Goal: Task Accomplishment & Management: Manage account settings

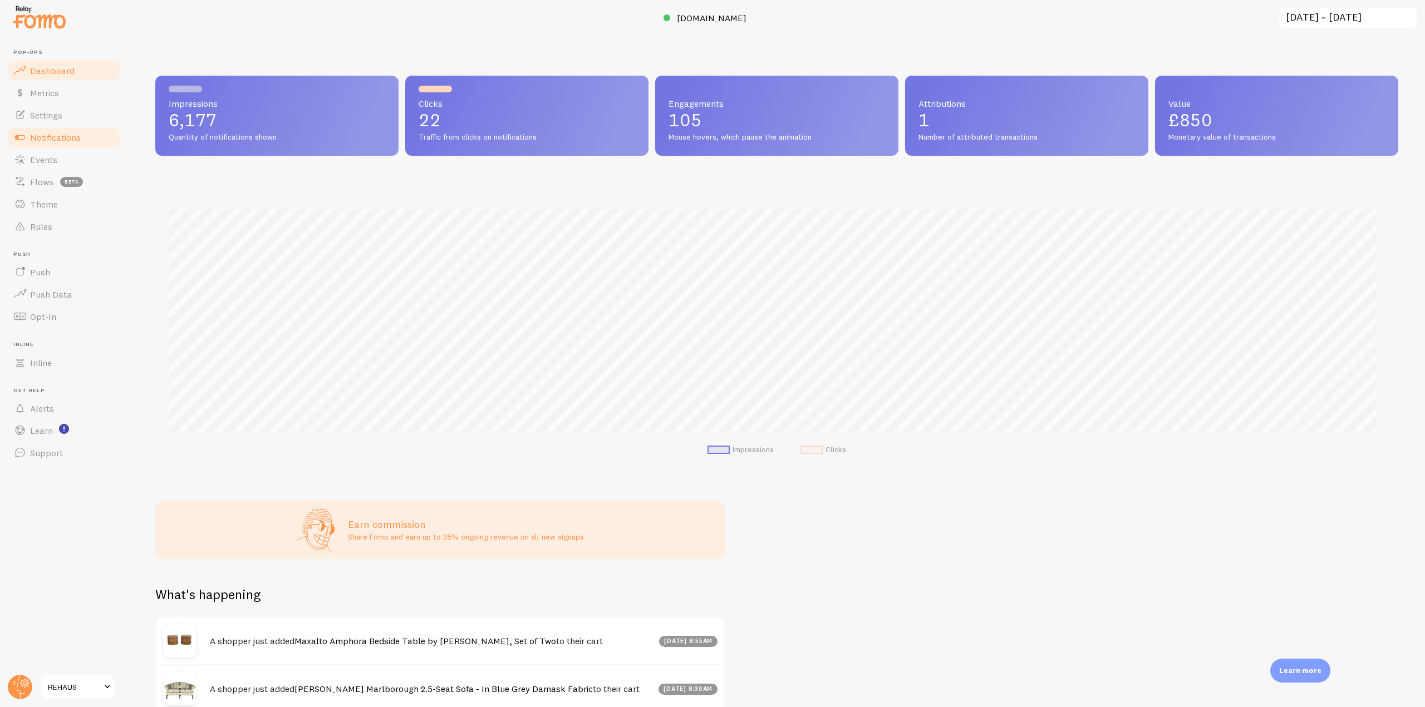
click at [82, 133] on link "Notifications" at bounding box center [64, 137] width 115 height 22
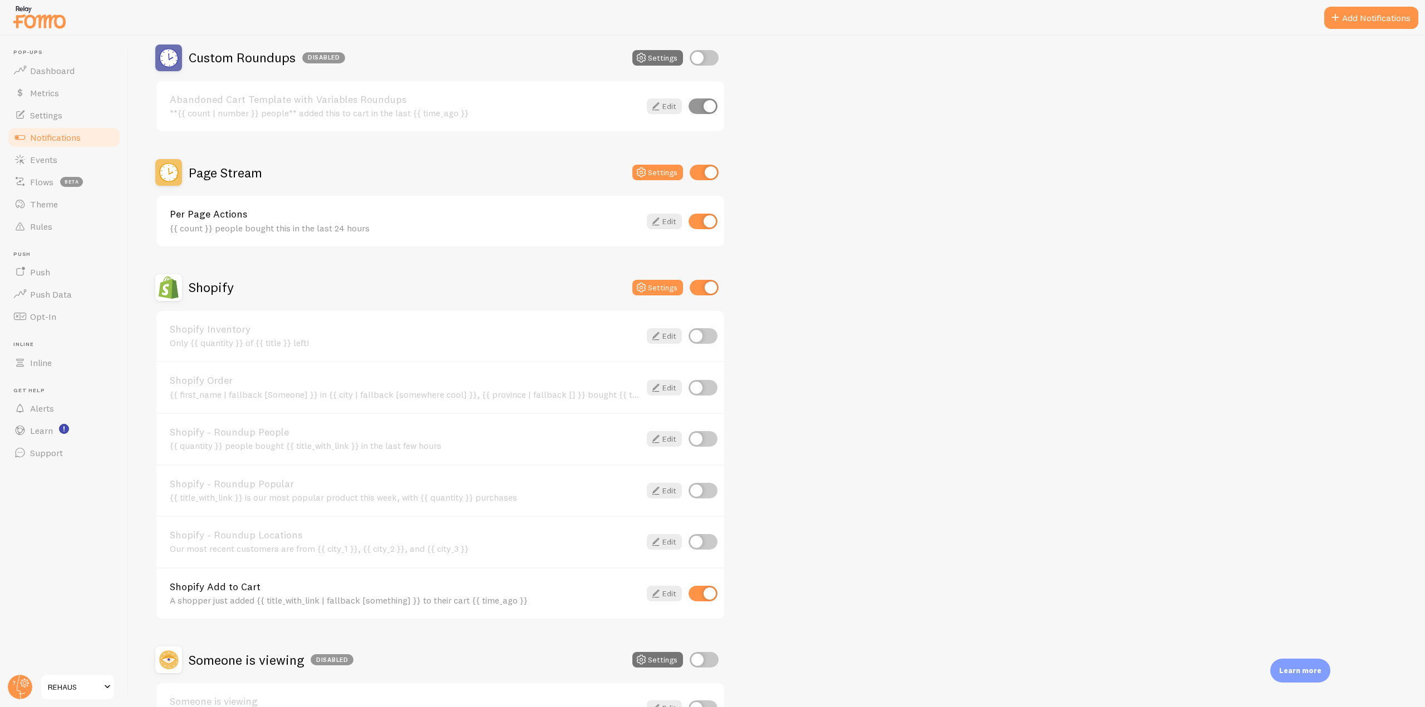
scroll to position [445, 0]
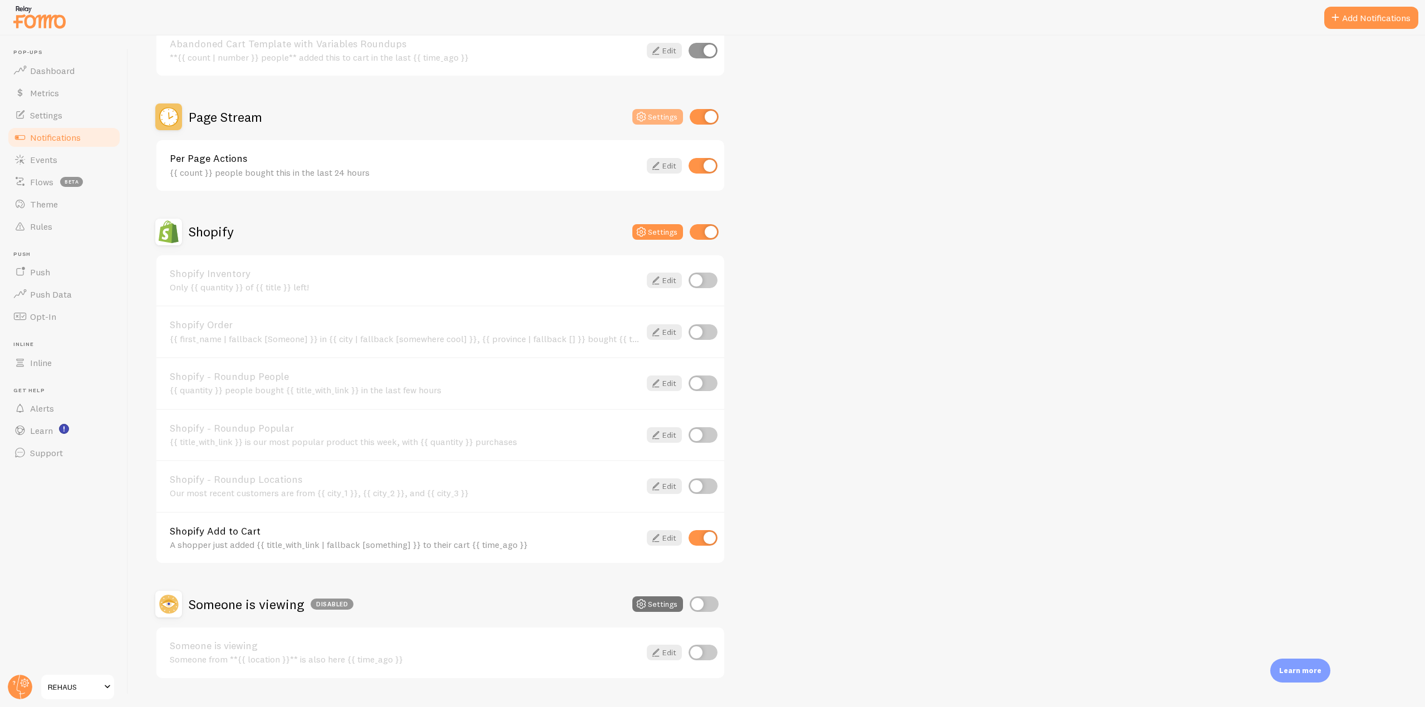
click at [652, 115] on button "Settings" at bounding box center [657, 117] width 51 height 16
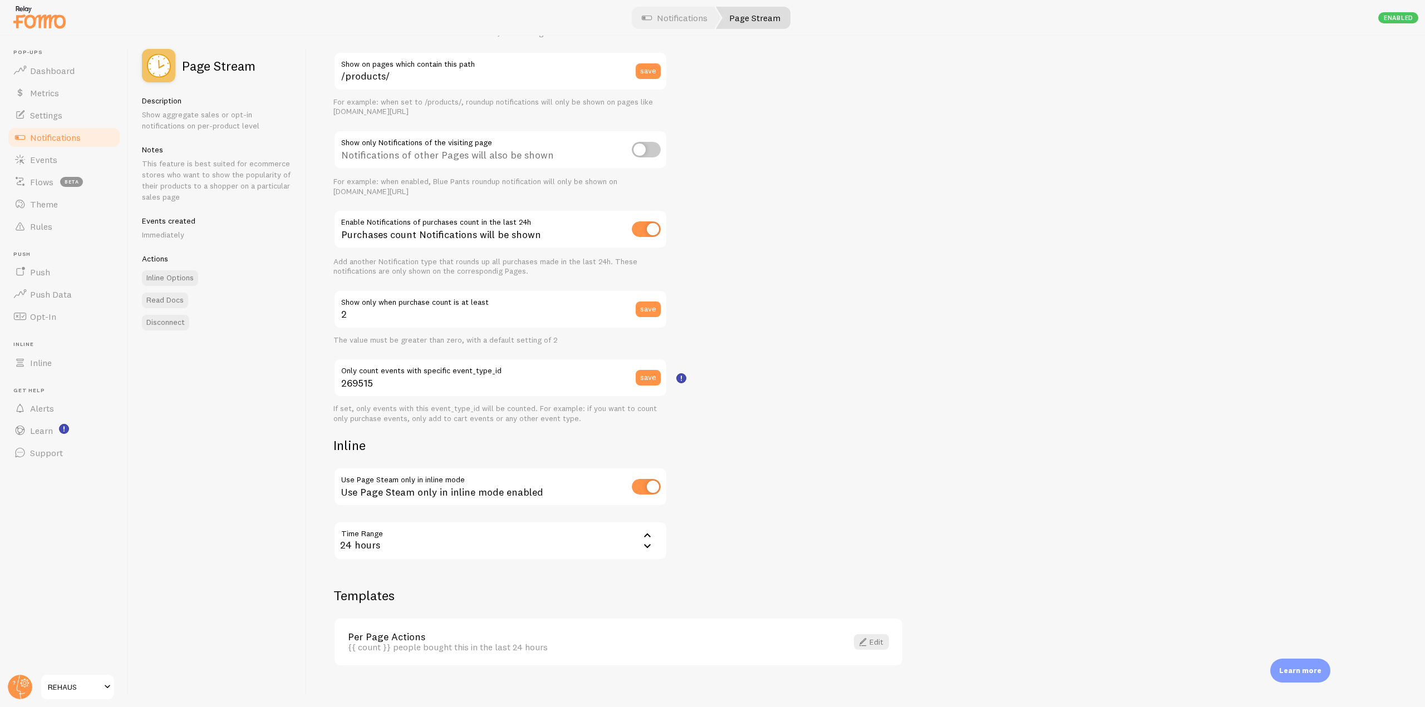
scroll to position [124, 0]
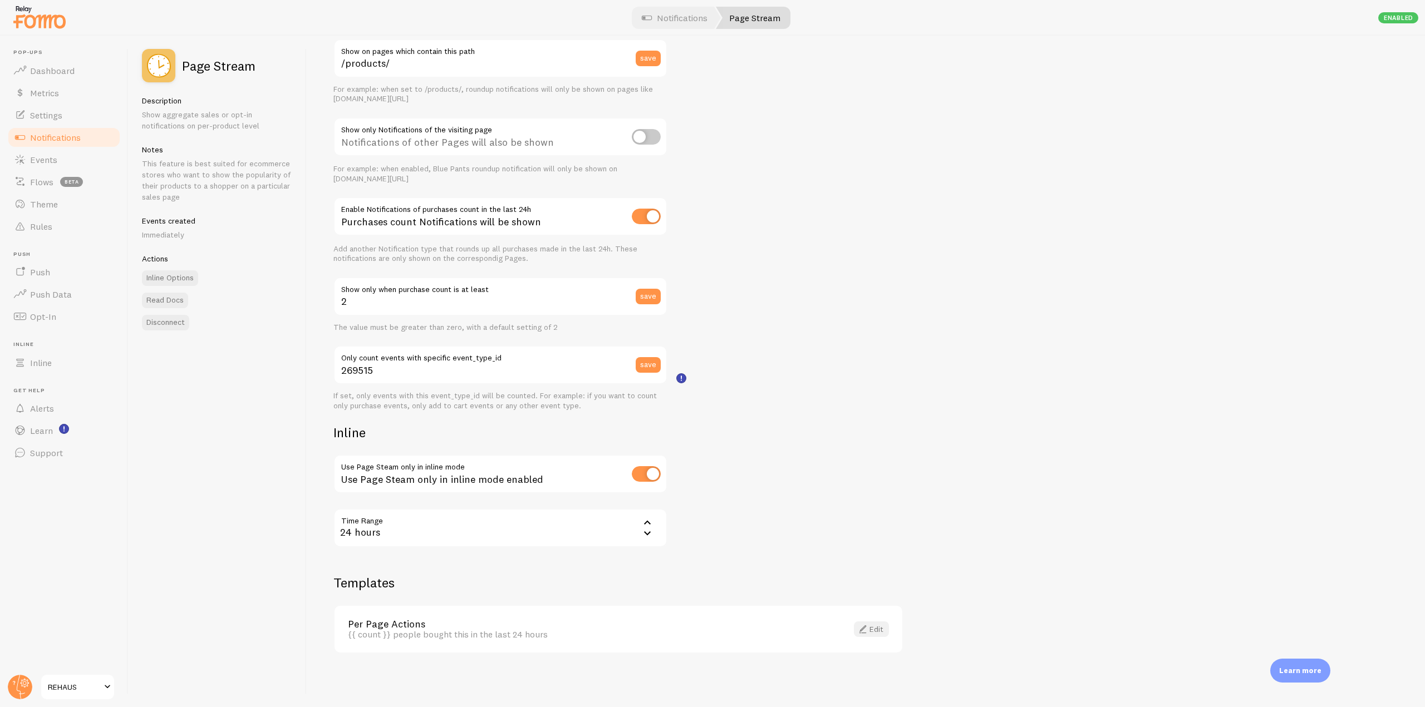
click at [860, 629] on span at bounding box center [862, 629] width 13 height 13
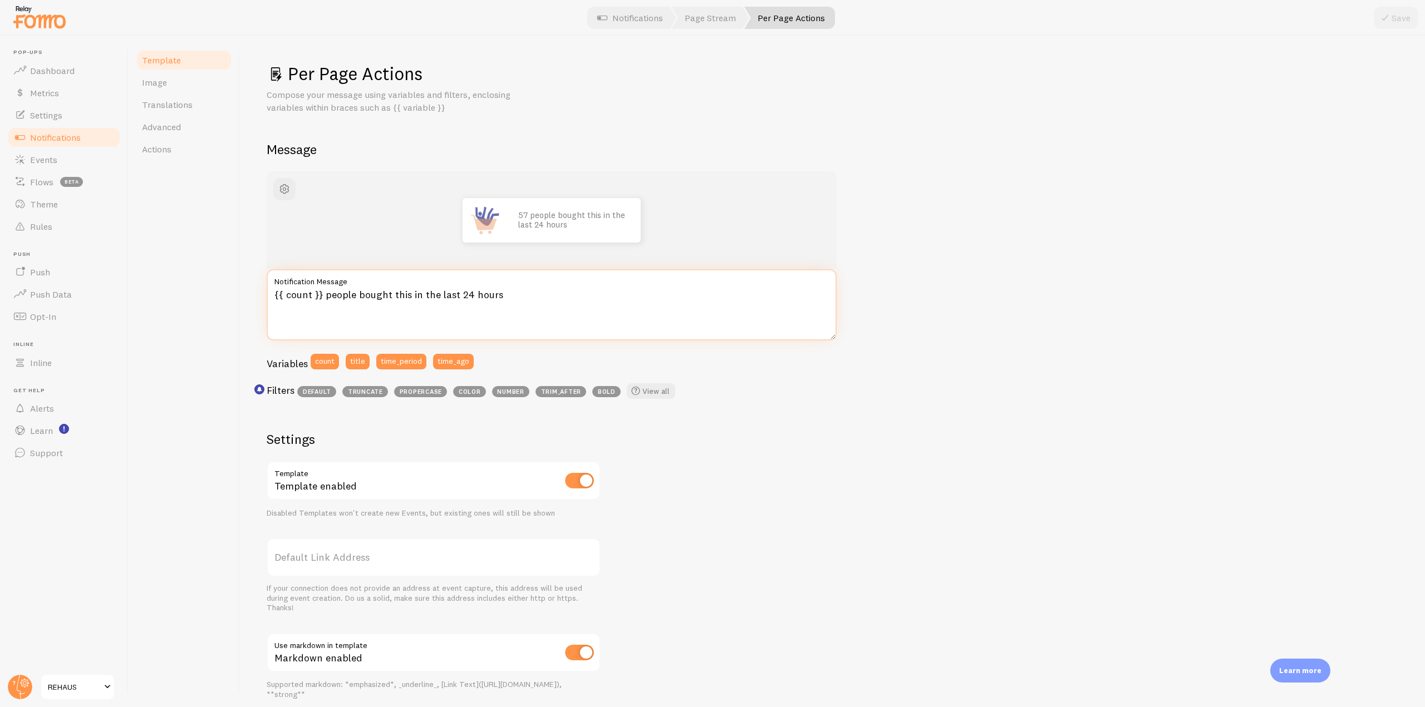
click at [365, 298] on textarea "{{ count }} people bought this in the last 24 hours" at bounding box center [552, 304] width 570 height 71
click at [403, 296] on textarea "{{ count }} people added this in the last 24 hours" at bounding box center [552, 304] width 570 height 71
click at [701, 311] on textarea "{{ count }} people added this to their cart in the last 24 hours" at bounding box center [552, 304] width 570 height 71
type textarea "{{ count }} people added this to their cart in the last 24 hours"
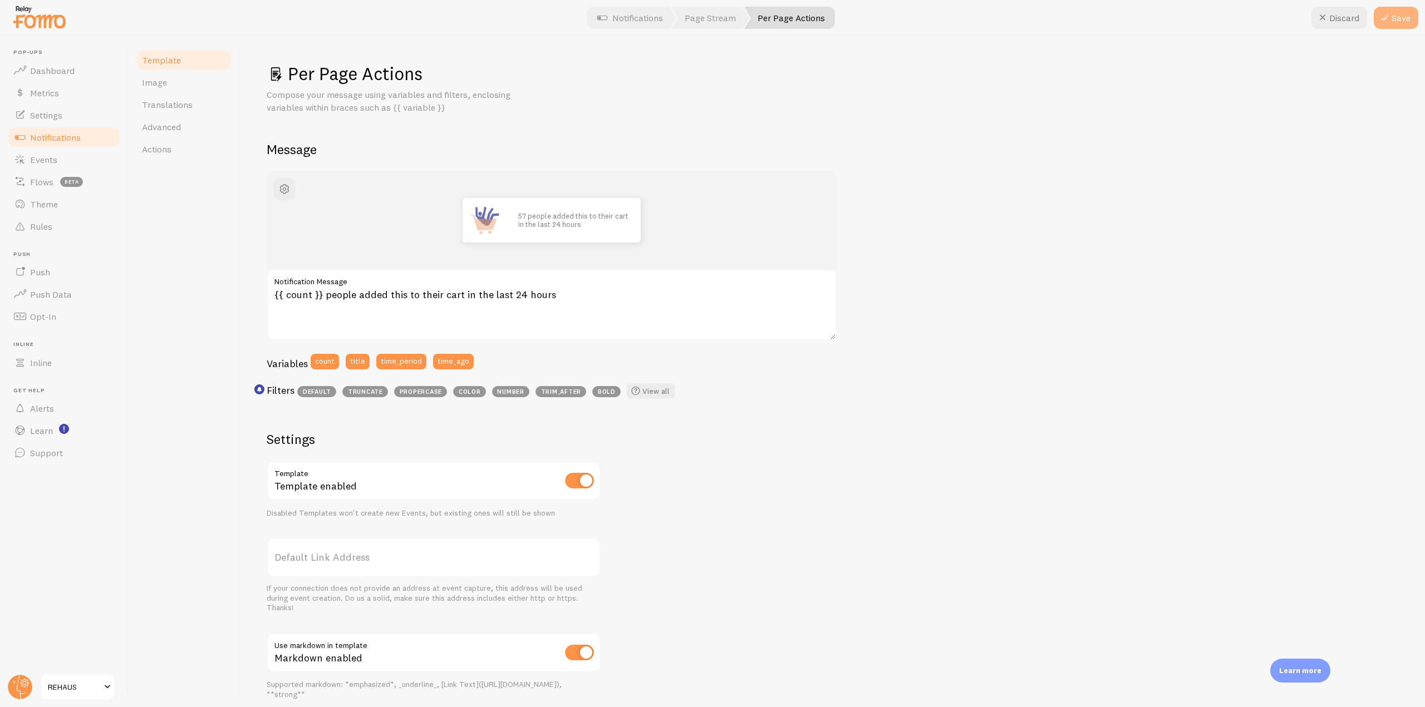
click at [1376, 16] on button "Save" at bounding box center [1395, 18] width 45 height 22
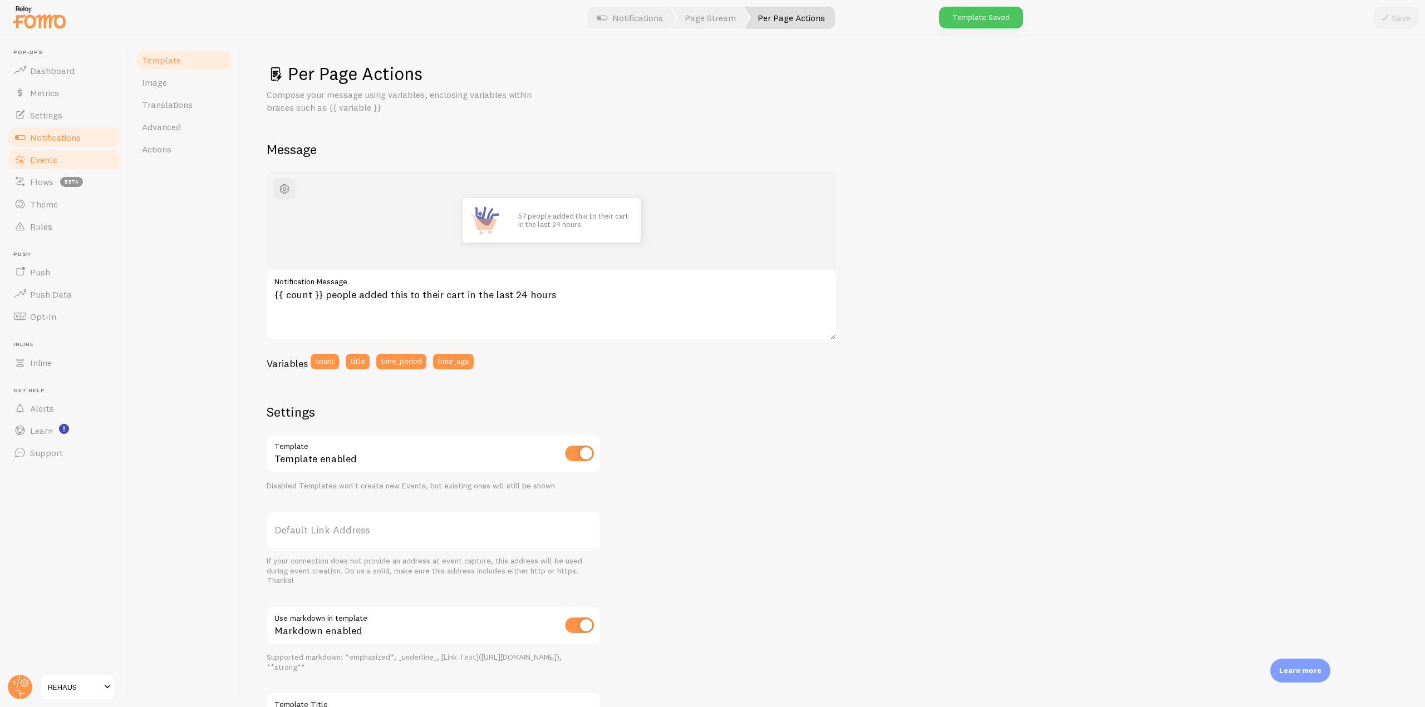
click at [73, 169] on link "Events" at bounding box center [64, 160] width 115 height 22
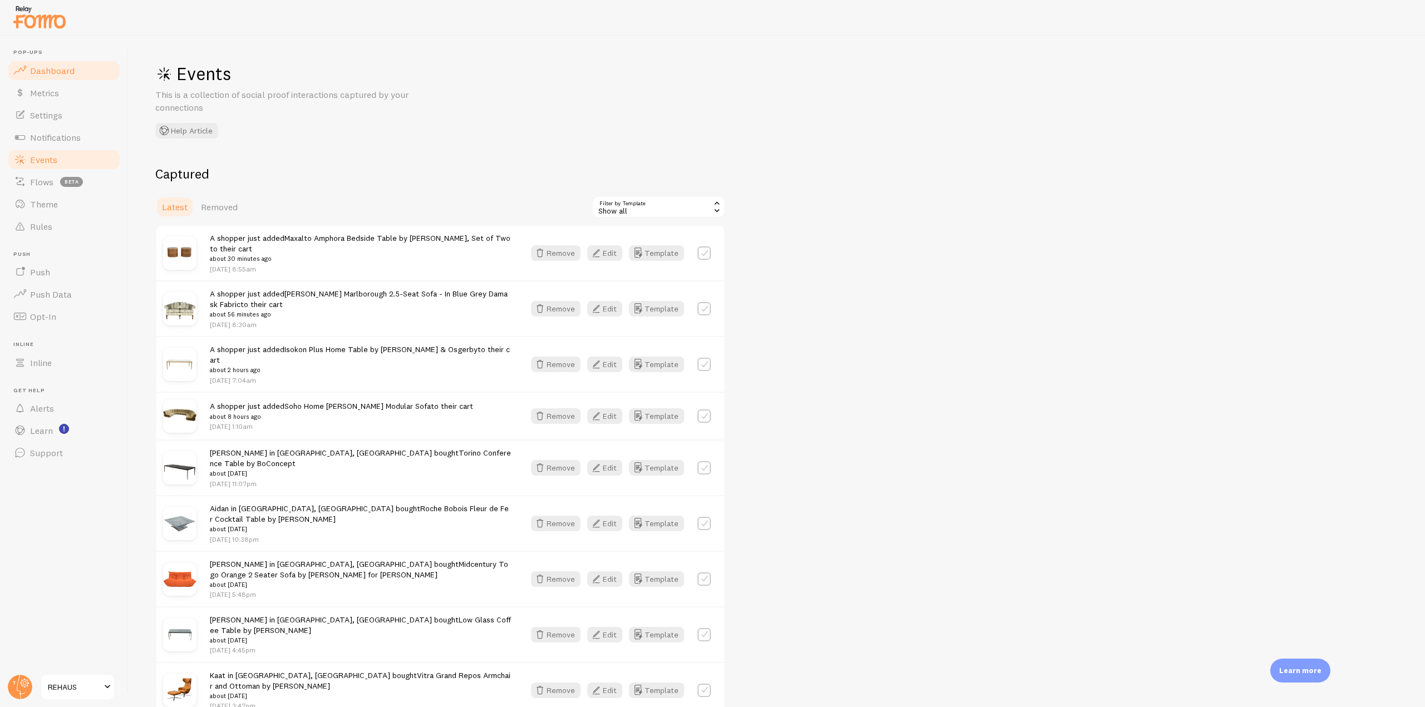
click at [73, 75] on span "Dashboard" at bounding box center [52, 70] width 45 height 11
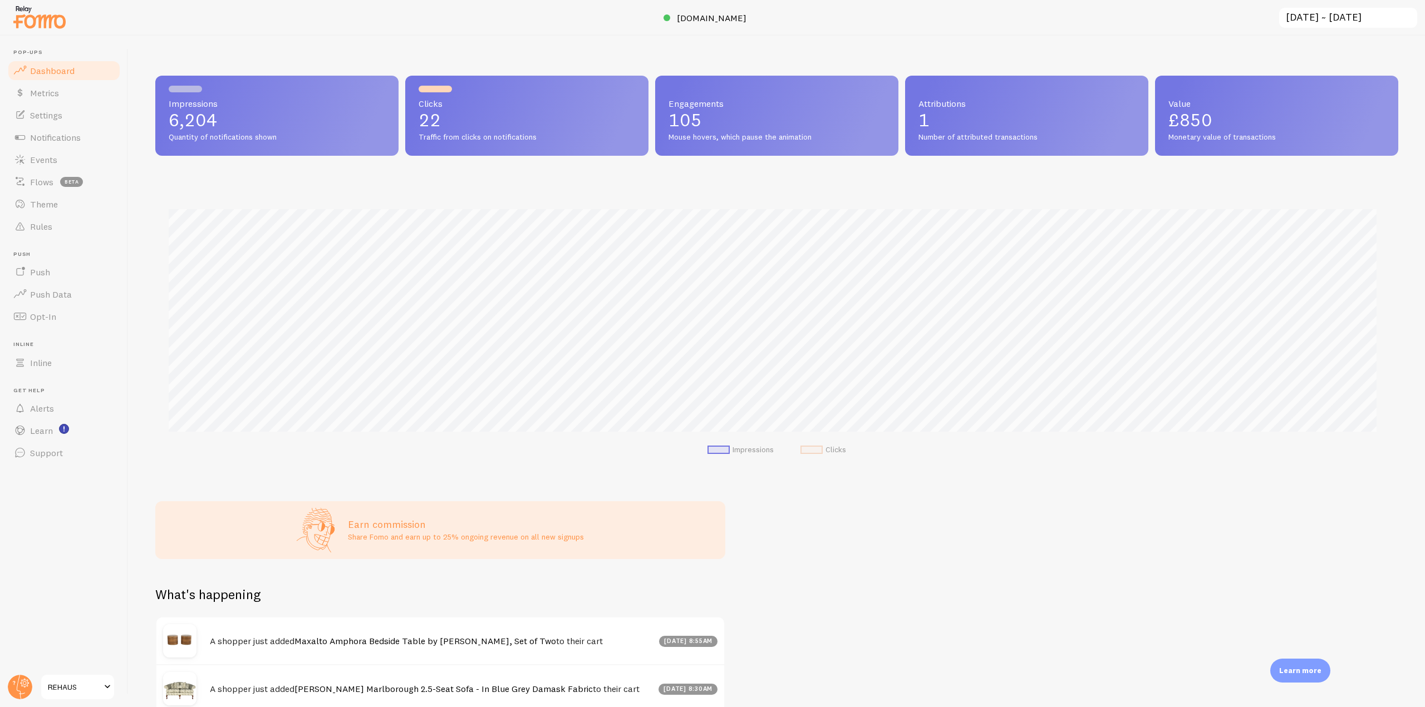
scroll to position [292, 1234]
click at [712, 24] on link "[DOMAIN_NAME]" at bounding box center [712, 17] width 98 height 13
click at [57, 160] on link "Events" at bounding box center [64, 160] width 115 height 22
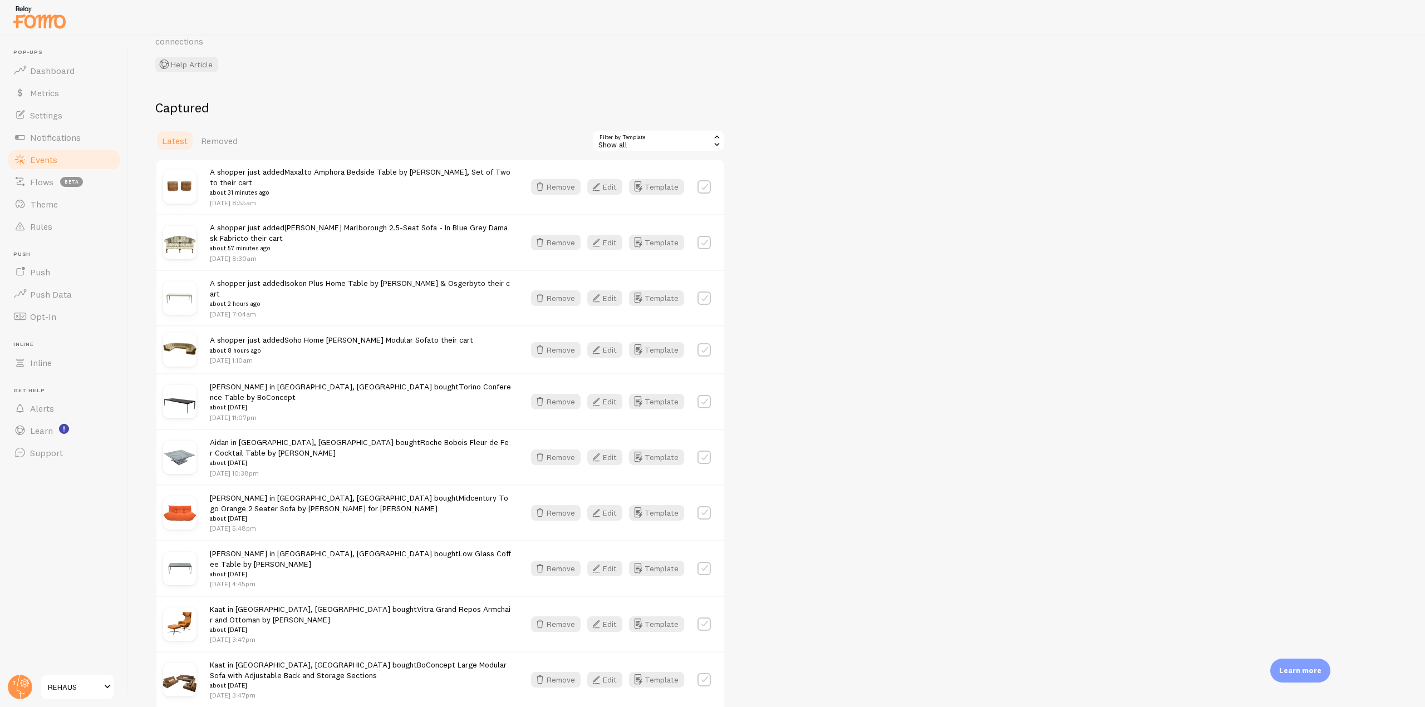
scroll to position [11, 0]
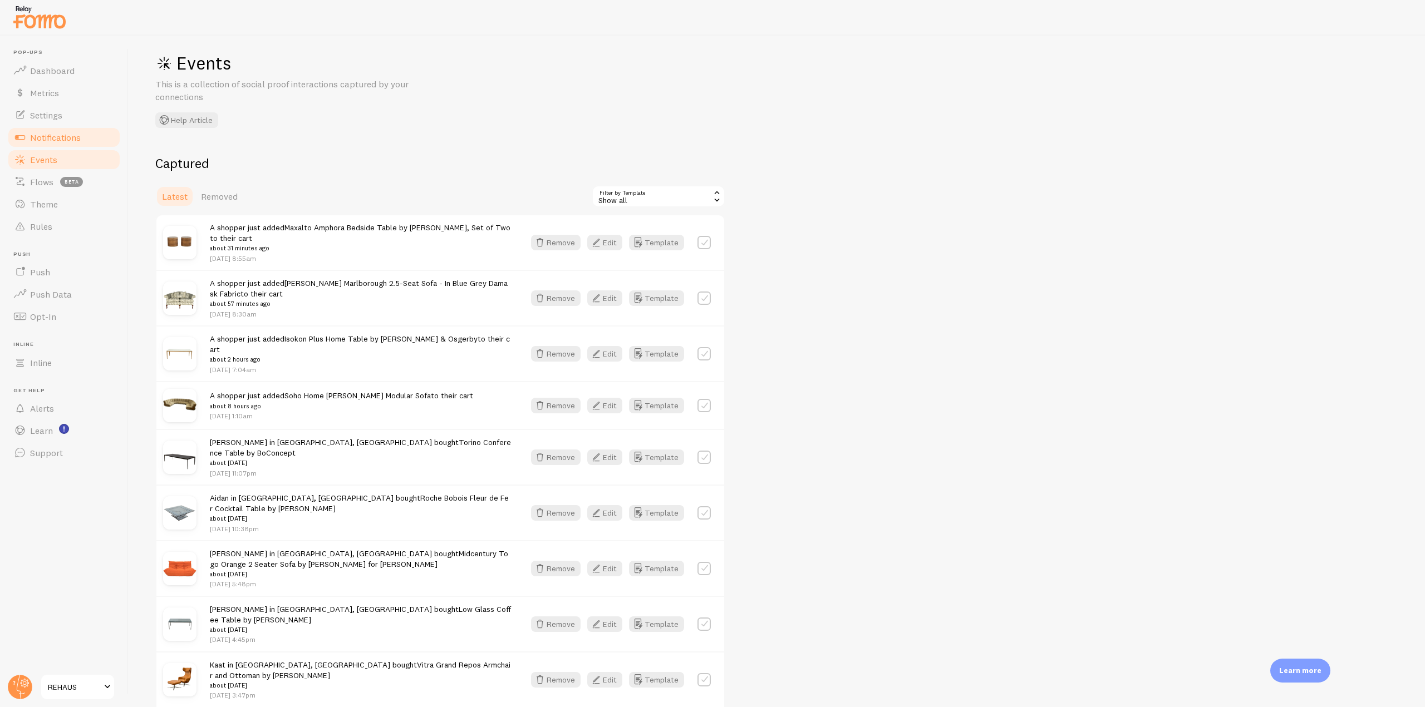
click at [83, 133] on link "Notifications" at bounding box center [64, 137] width 115 height 22
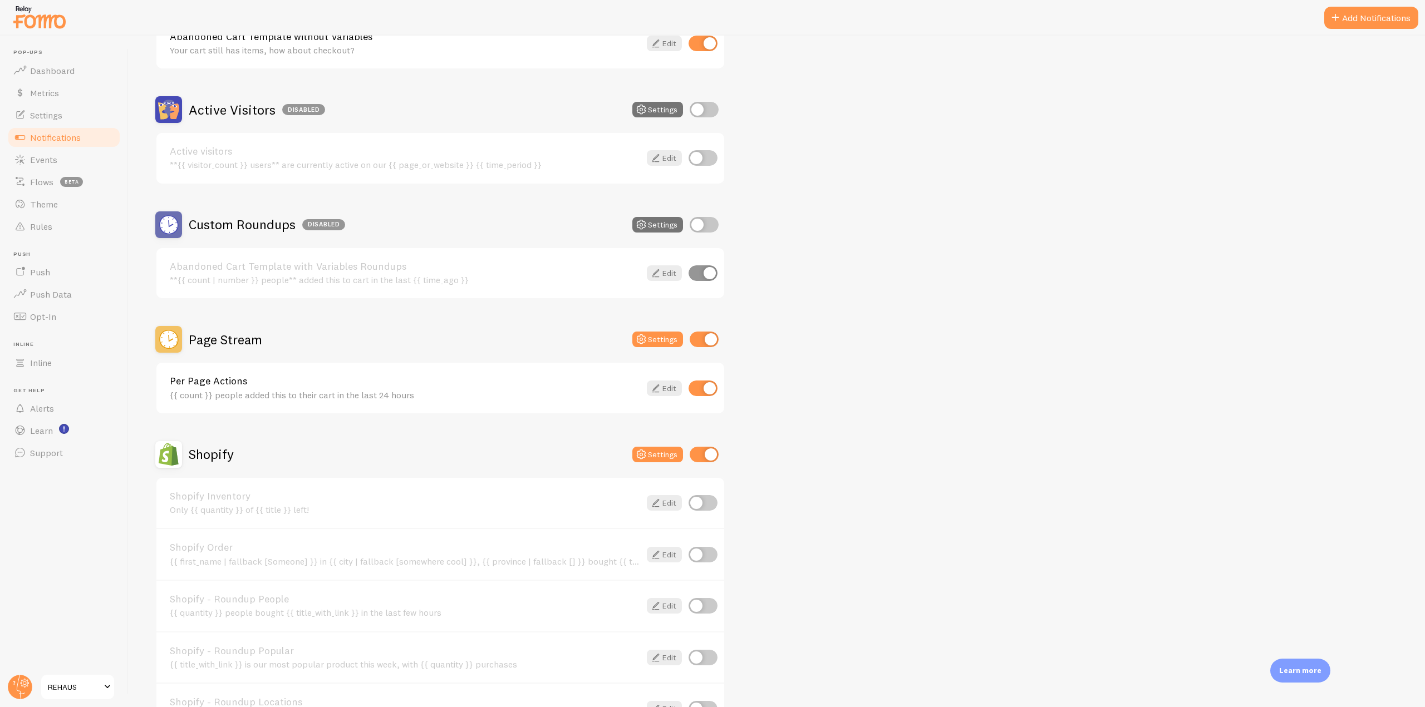
scroll to position [390, 0]
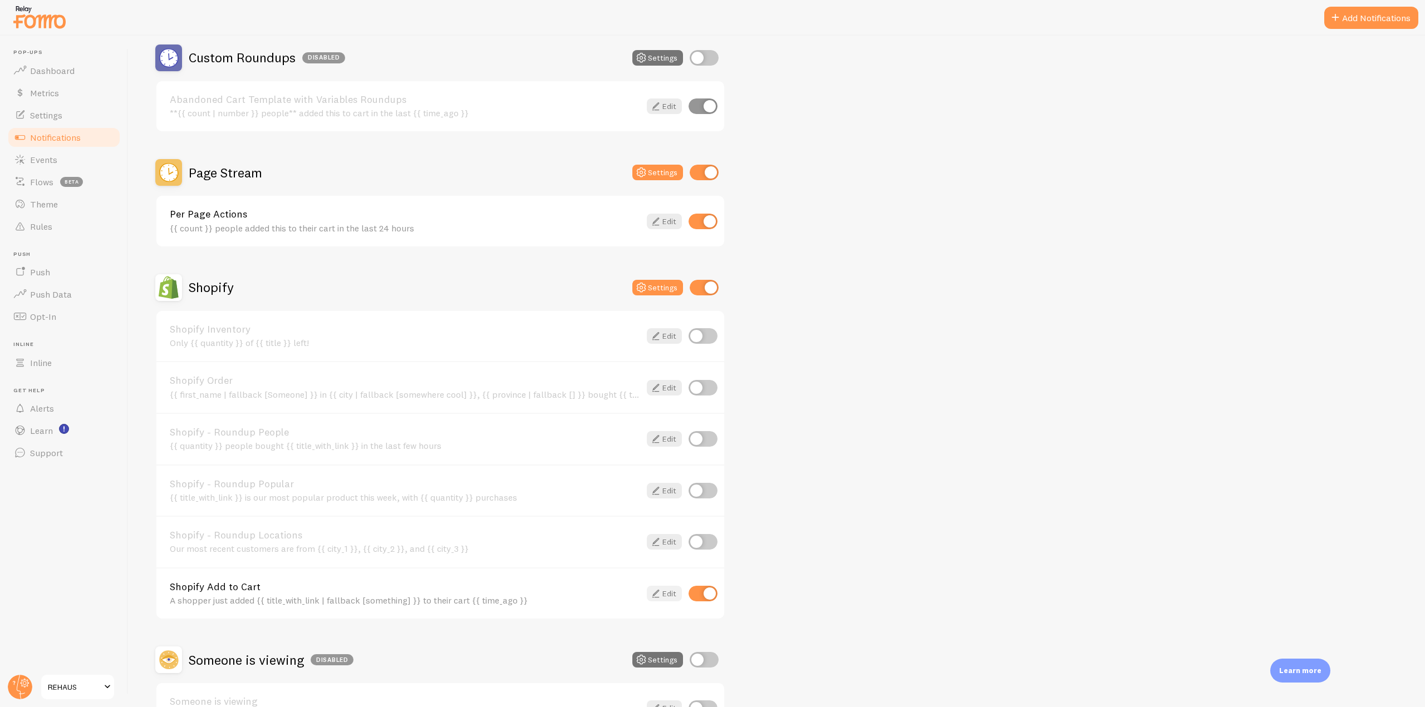
click at [658, 598] on icon at bounding box center [655, 593] width 13 height 13
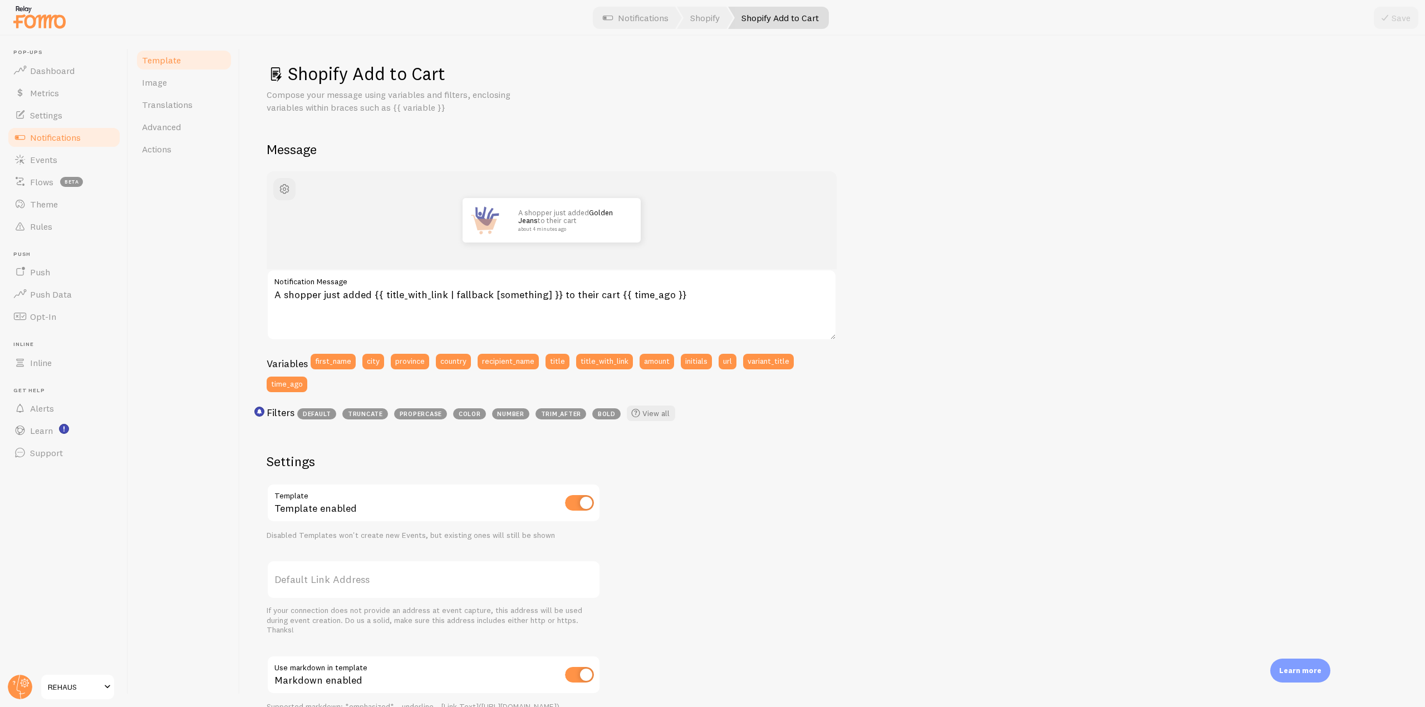
click at [71, 140] on span "Notifications" at bounding box center [55, 137] width 51 height 11
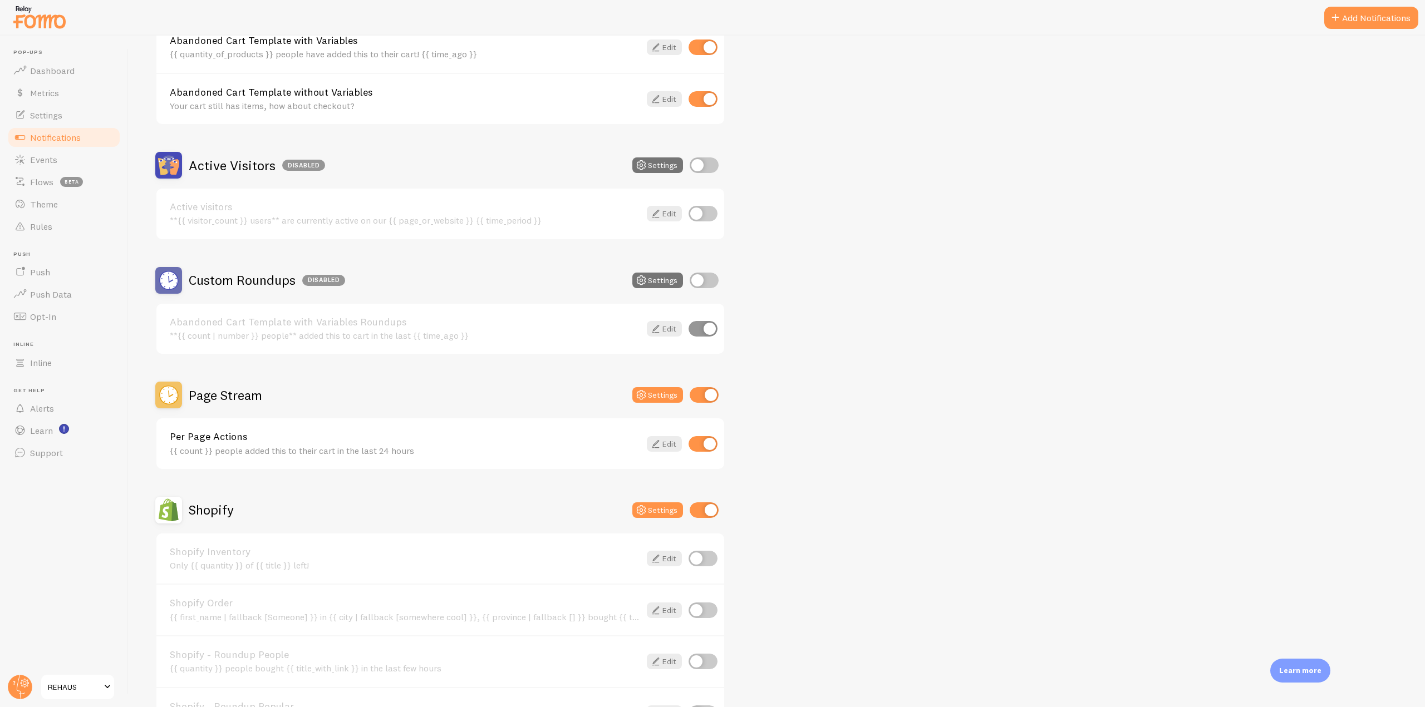
scroll to position [223, 0]
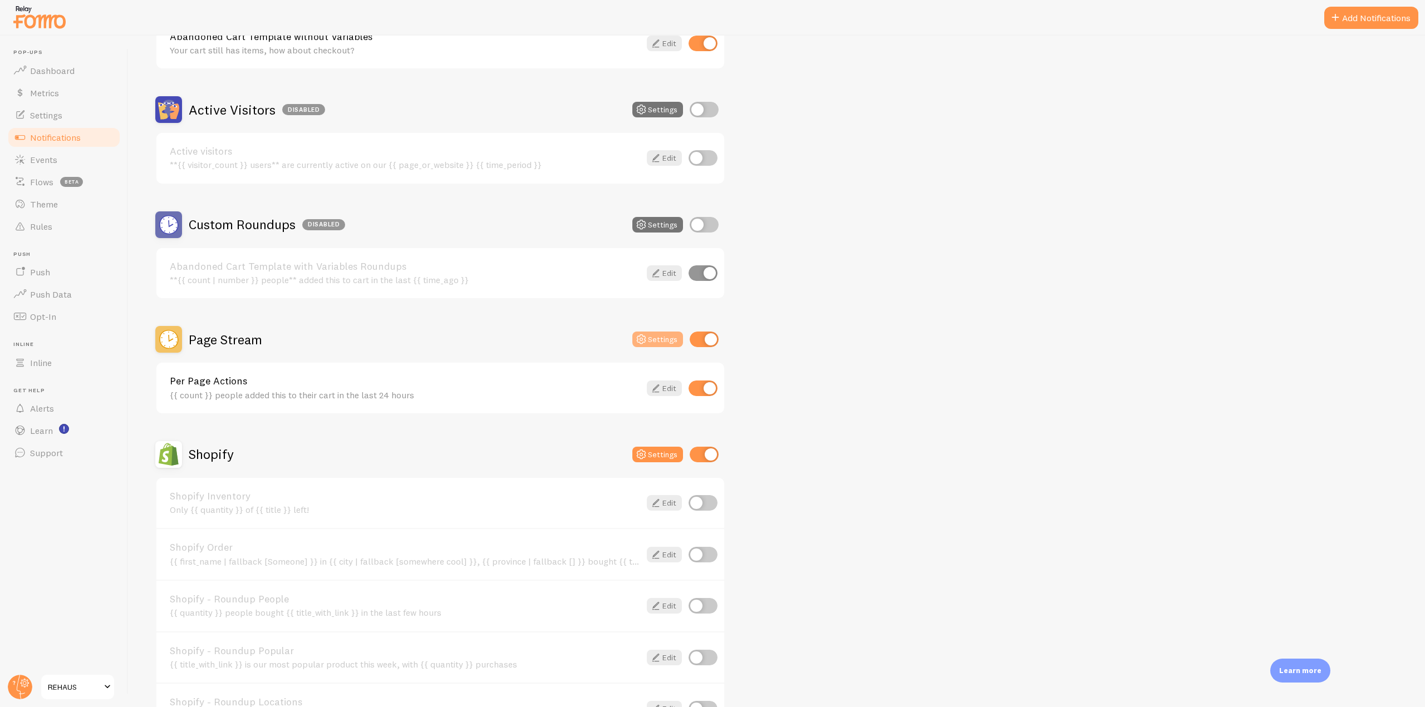
click at [656, 344] on button "Settings" at bounding box center [657, 340] width 51 height 16
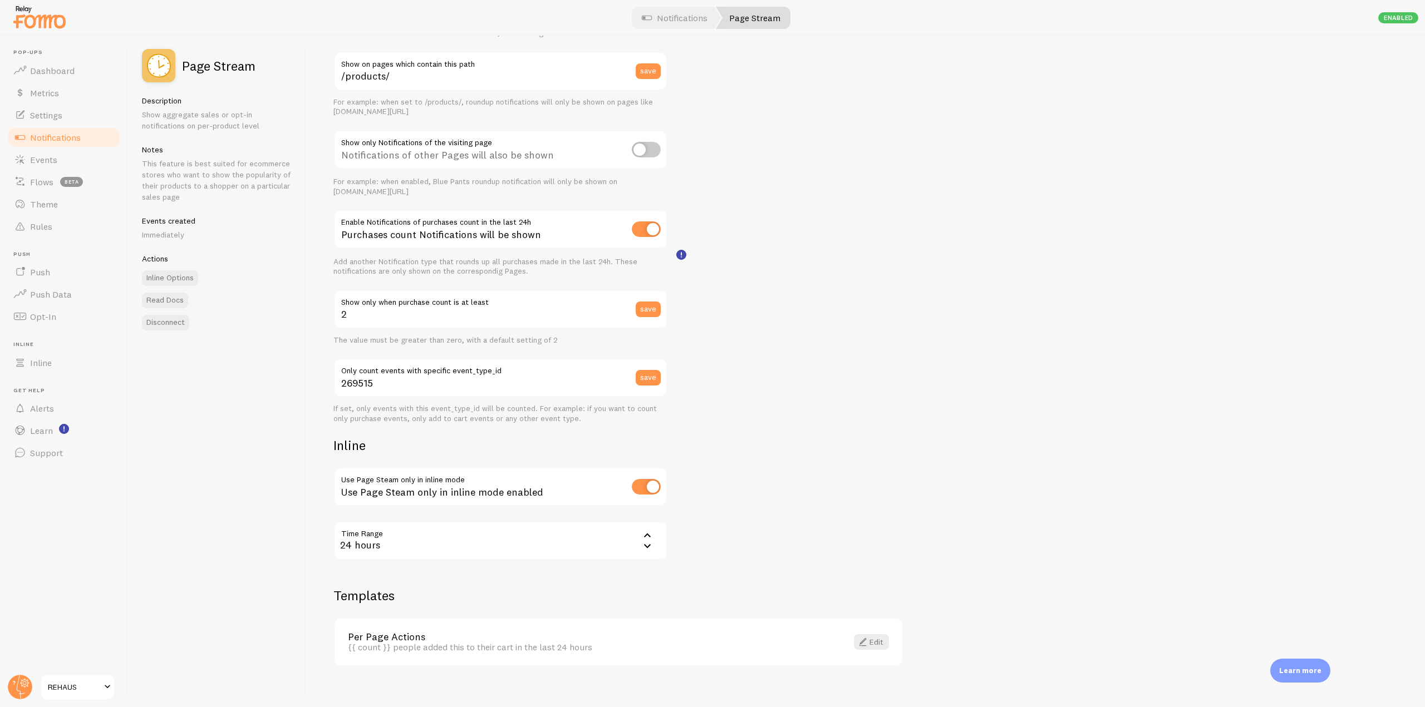
scroll to position [124, 0]
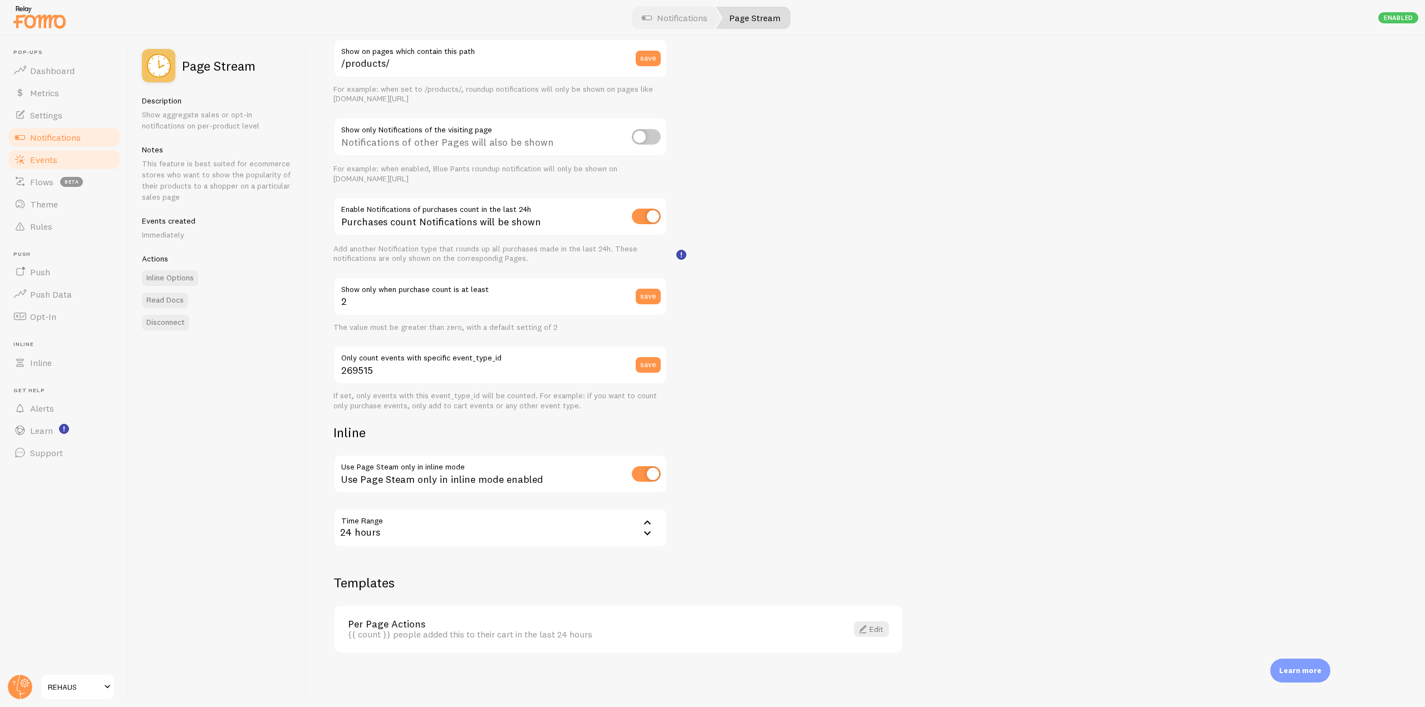
click at [52, 163] on span "Events" at bounding box center [43, 159] width 27 height 11
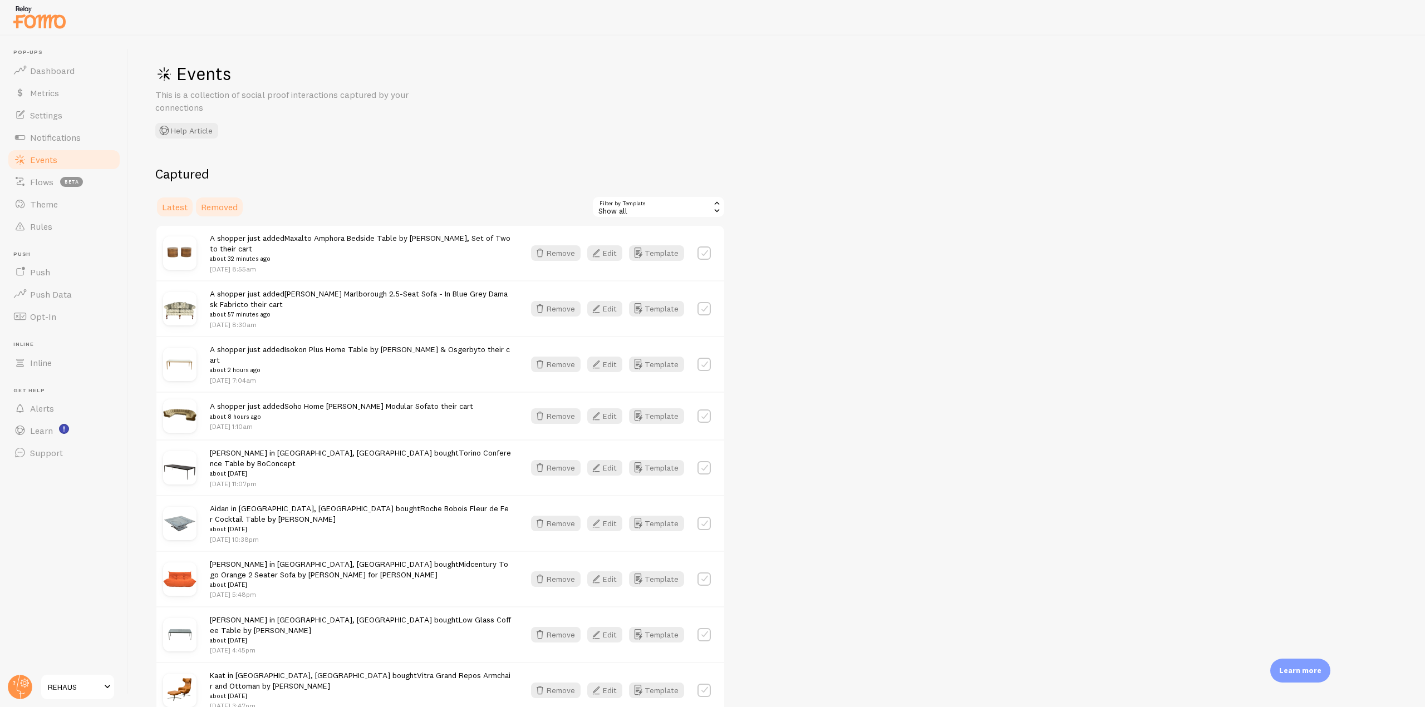
click at [208, 201] on span "Removed" at bounding box center [219, 206] width 37 height 11
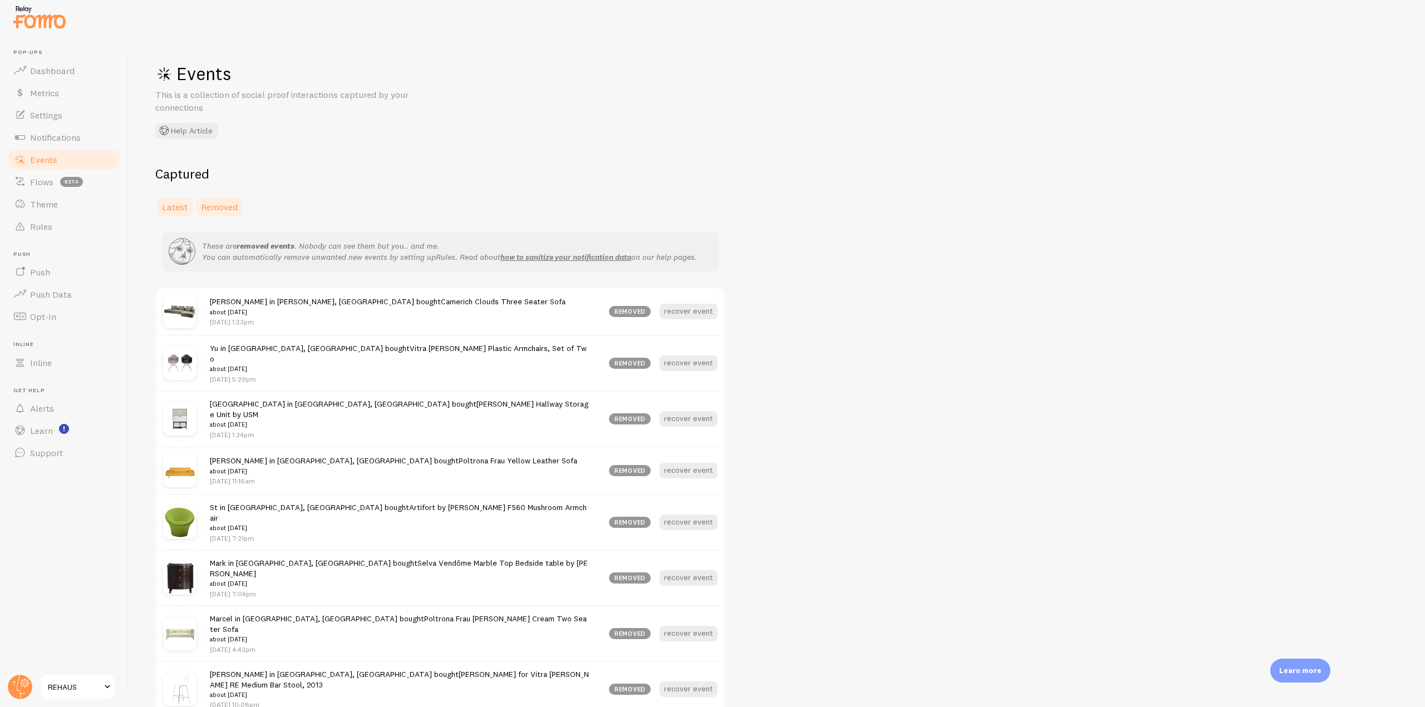
click at [172, 211] on span "Latest" at bounding box center [175, 206] width 26 height 11
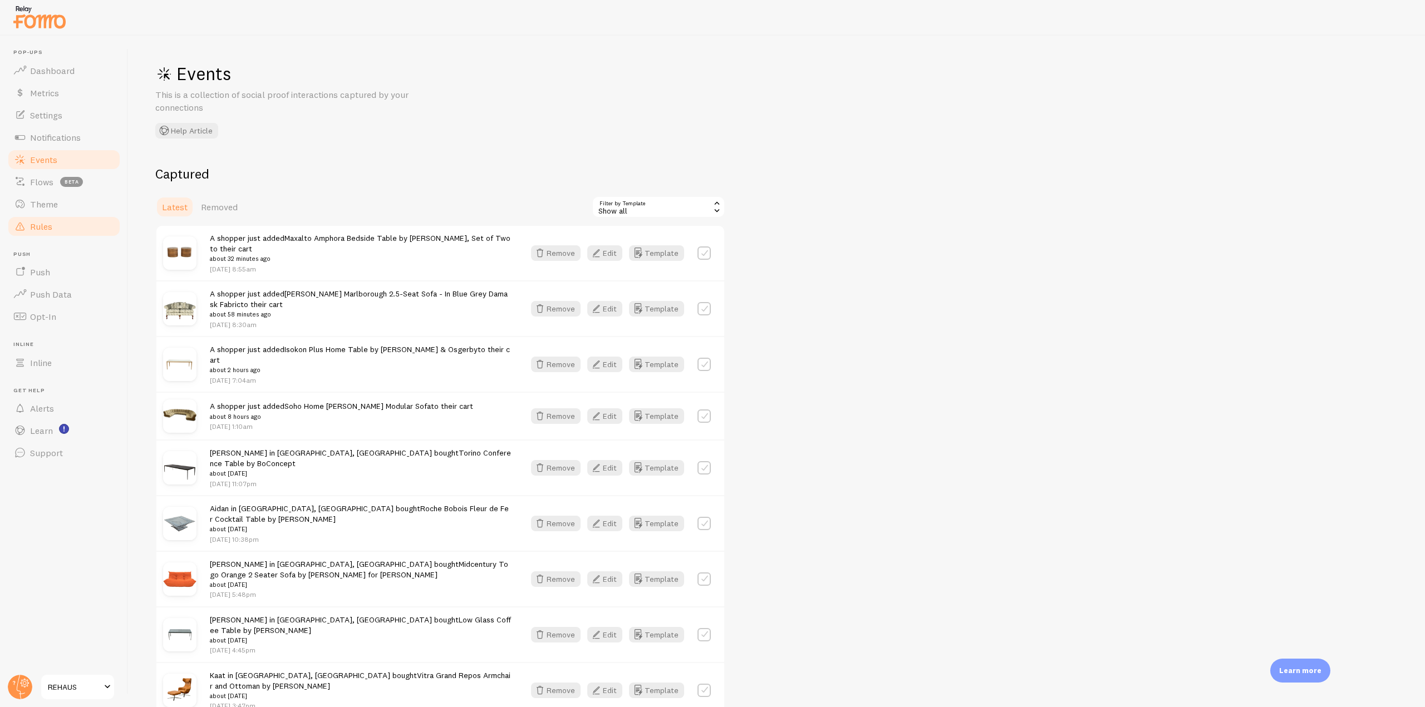
click at [36, 223] on span "Rules" at bounding box center [41, 226] width 22 height 11
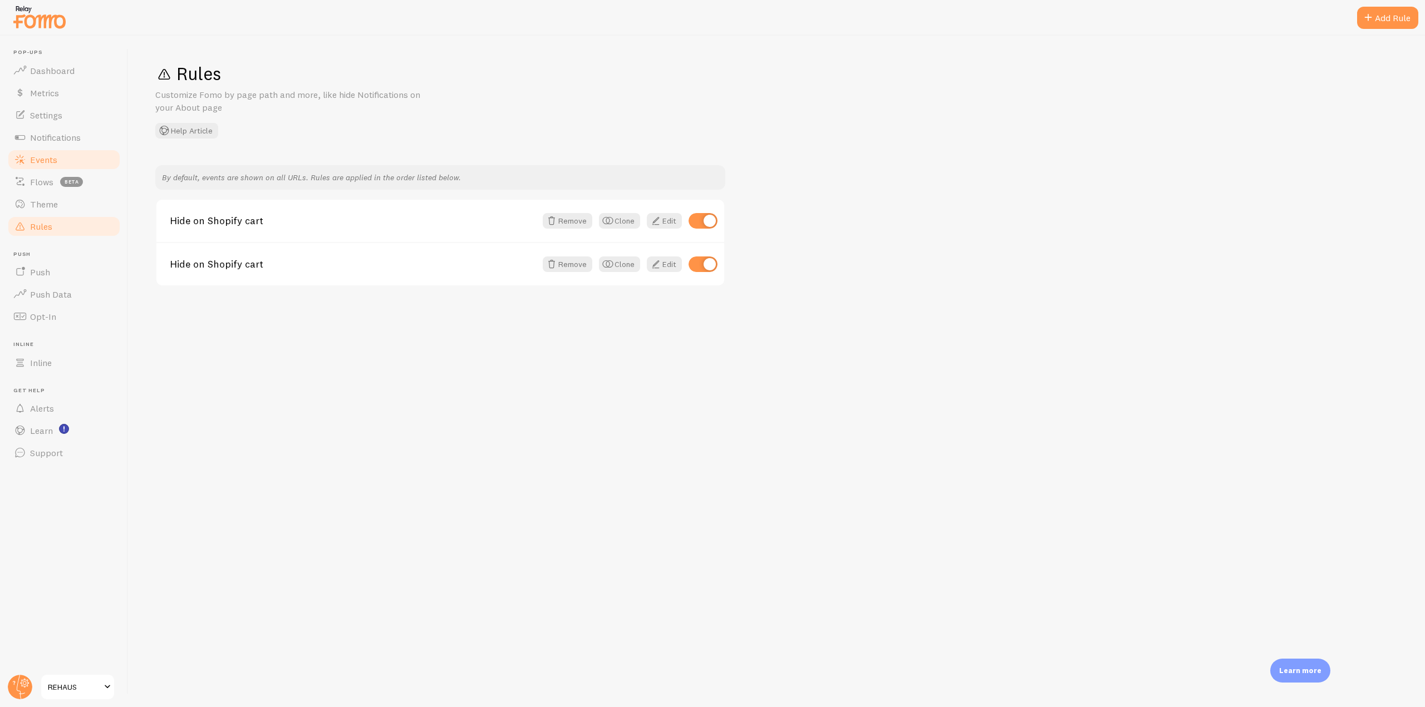
click at [55, 165] on span "Events" at bounding box center [43, 159] width 27 height 11
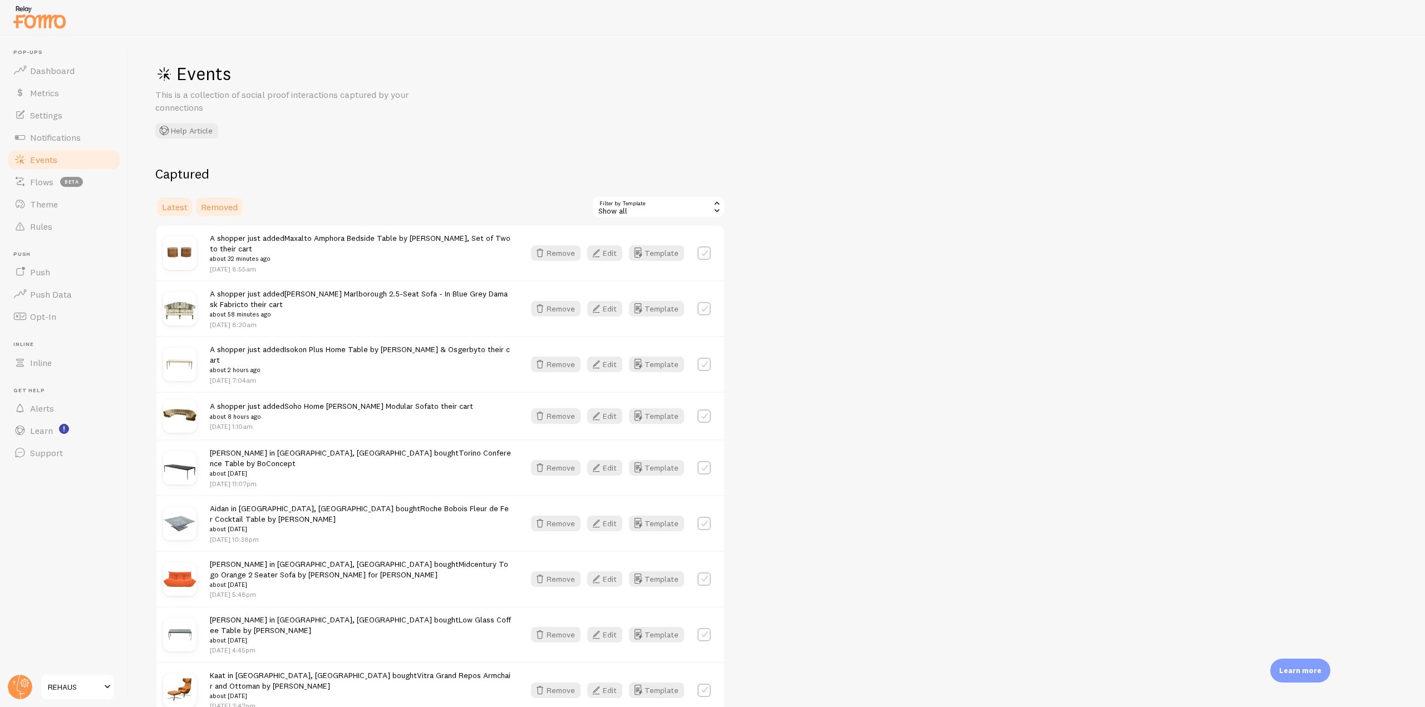
click at [216, 213] on link "Removed" at bounding box center [219, 207] width 50 height 22
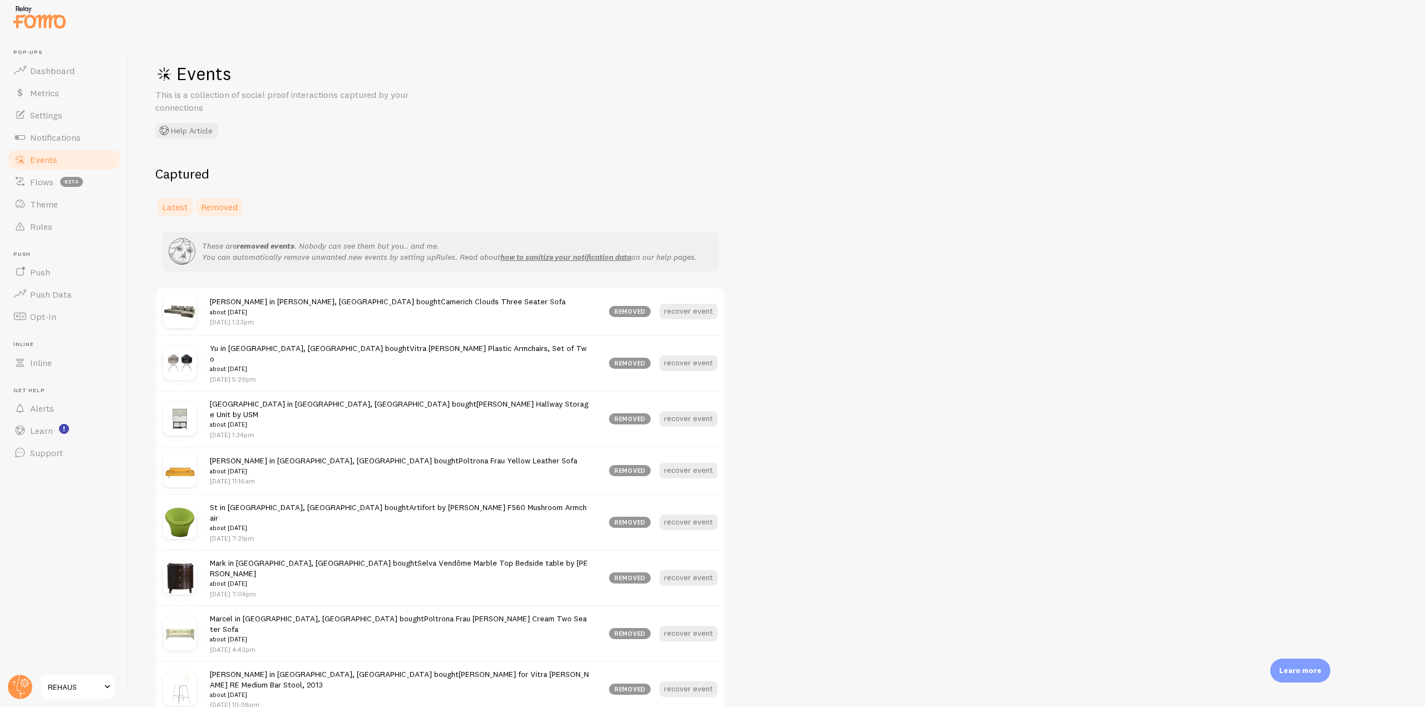
click at [168, 208] on span "Latest" at bounding box center [175, 206] width 26 height 11
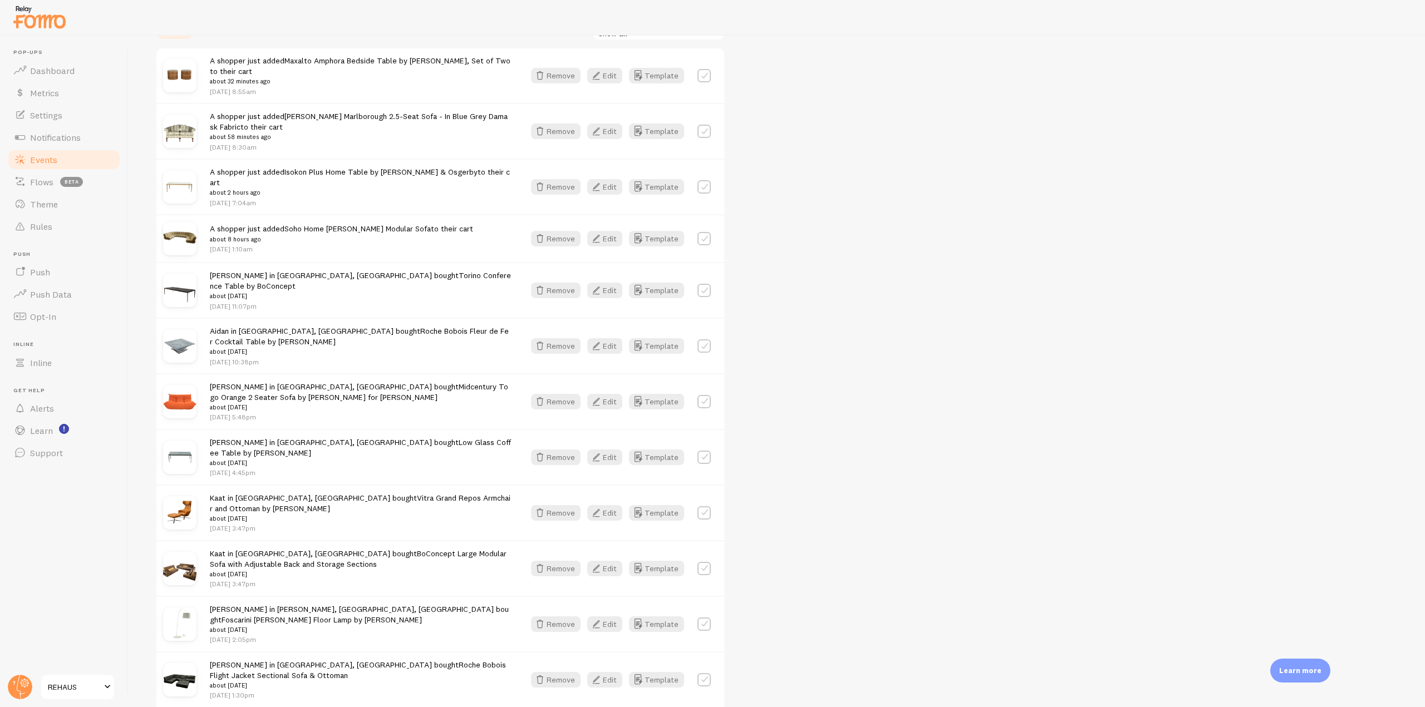
scroll to position [11, 0]
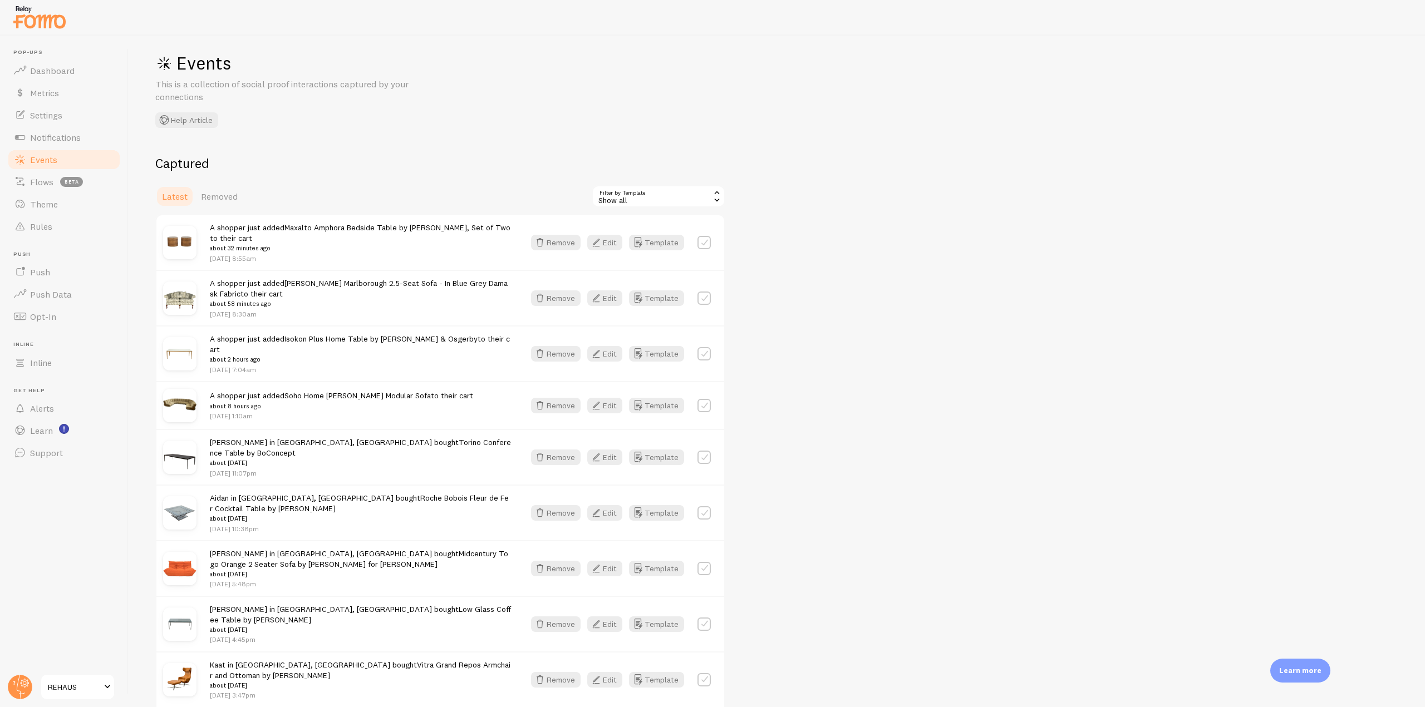
click at [65, 159] on link "Events" at bounding box center [64, 160] width 115 height 22
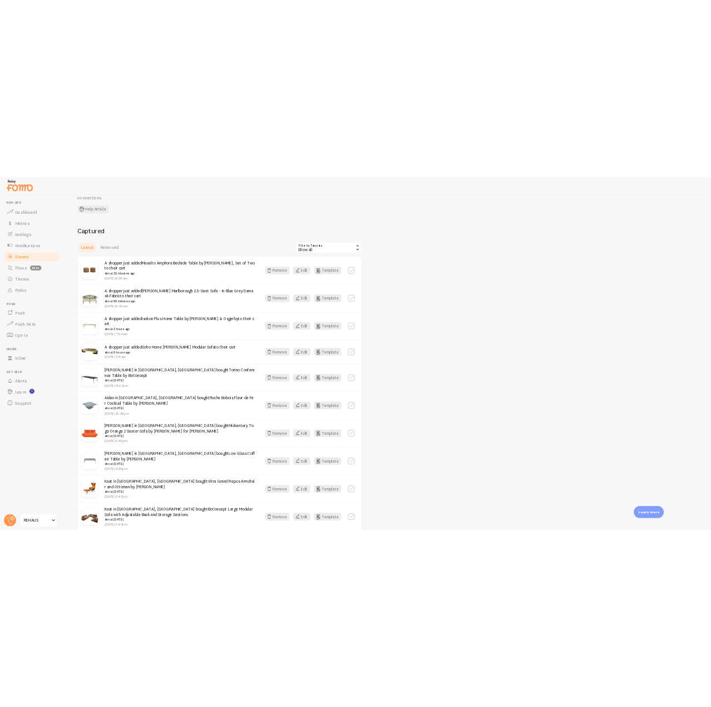
scroll to position [122, 0]
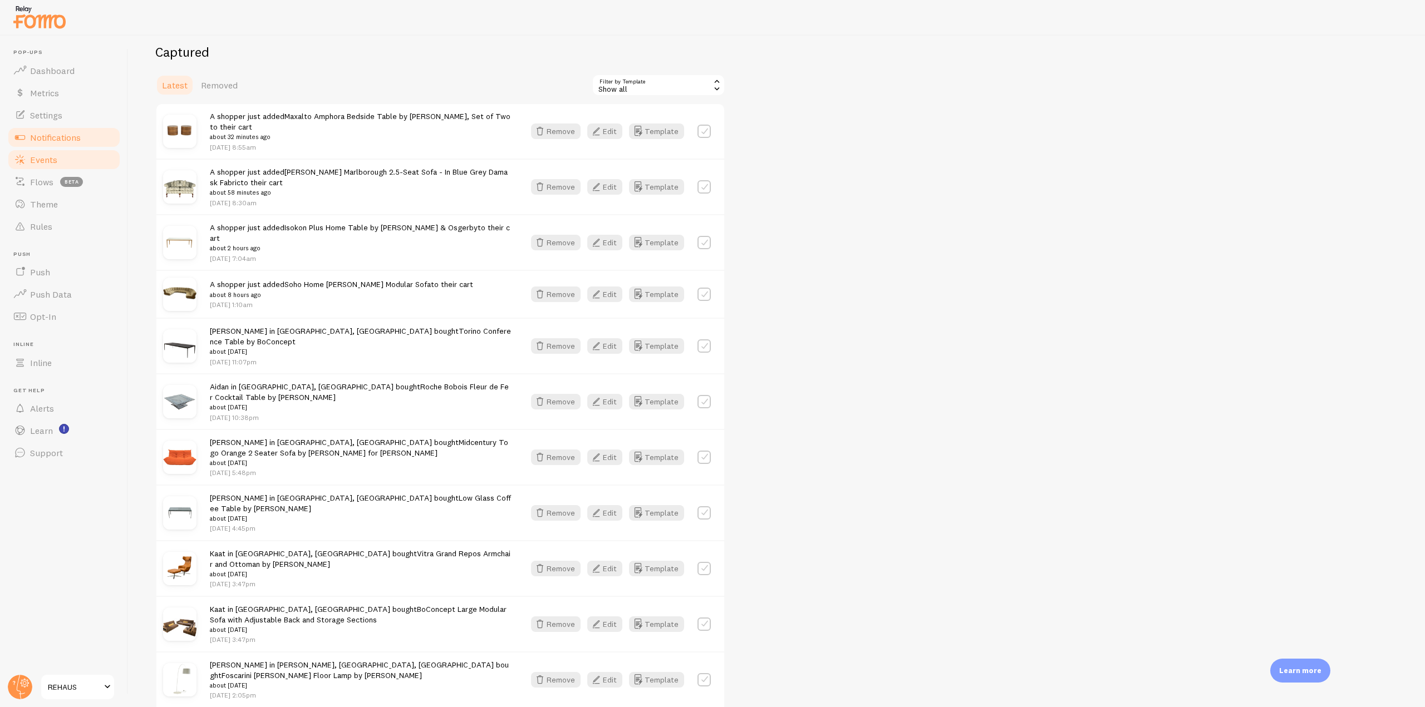
click at [91, 129] on link "Notifications" at bounding box center [64, 137] width 115 height 22
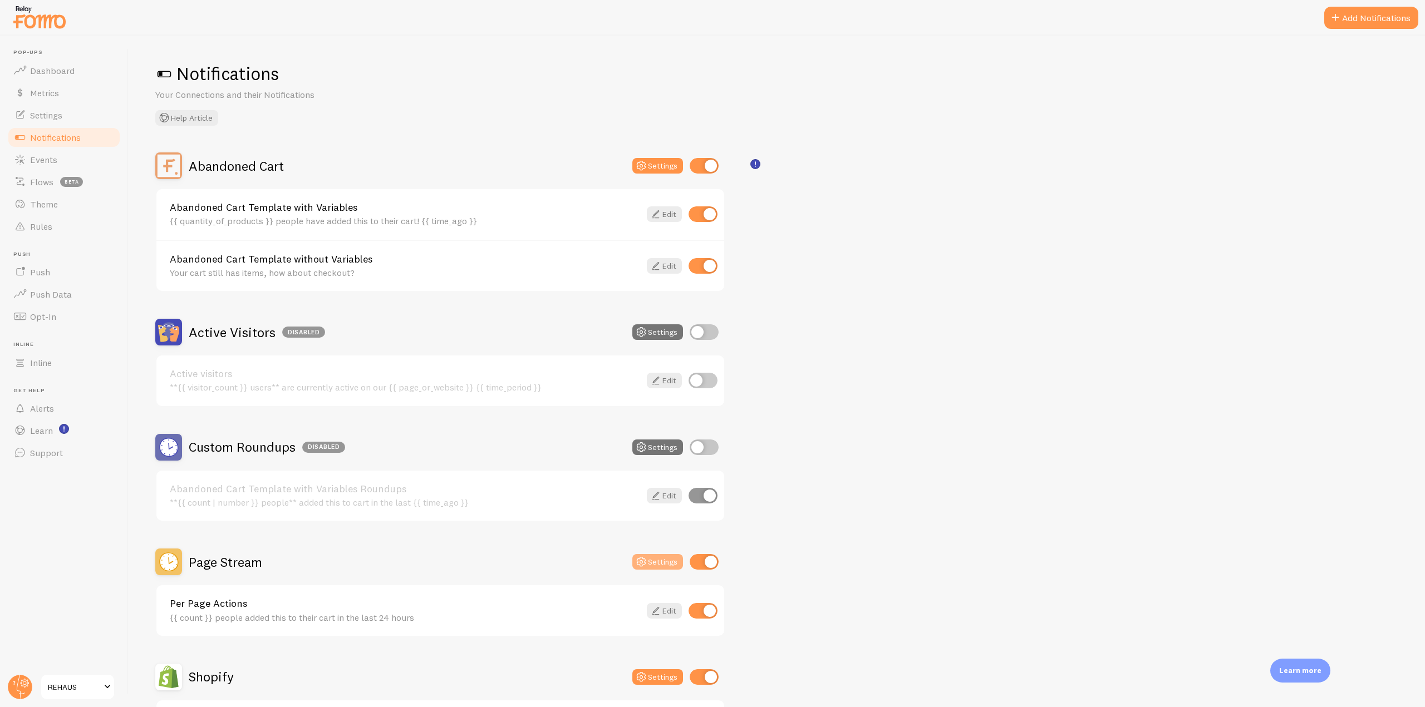
click at [646, 560] on icon at bounding box center [640, 561] width 13 height 13
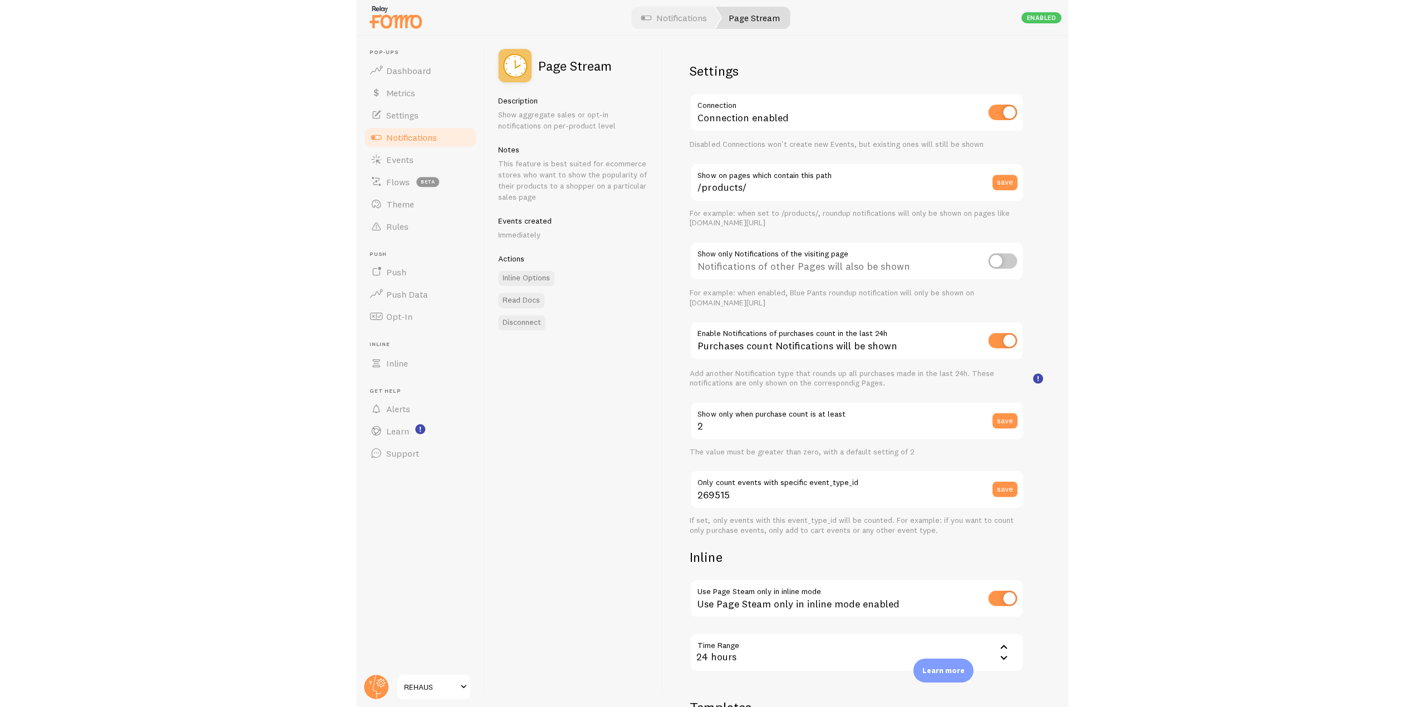
scroll to position [56, 0]
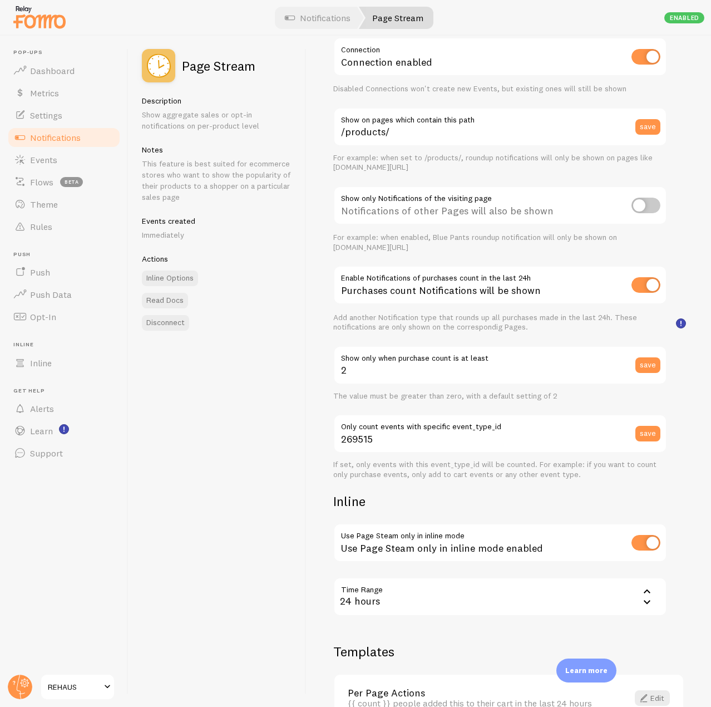
click at [530, 590] on div "24 hours" at bounding box center [500, 596] width 334 height 39
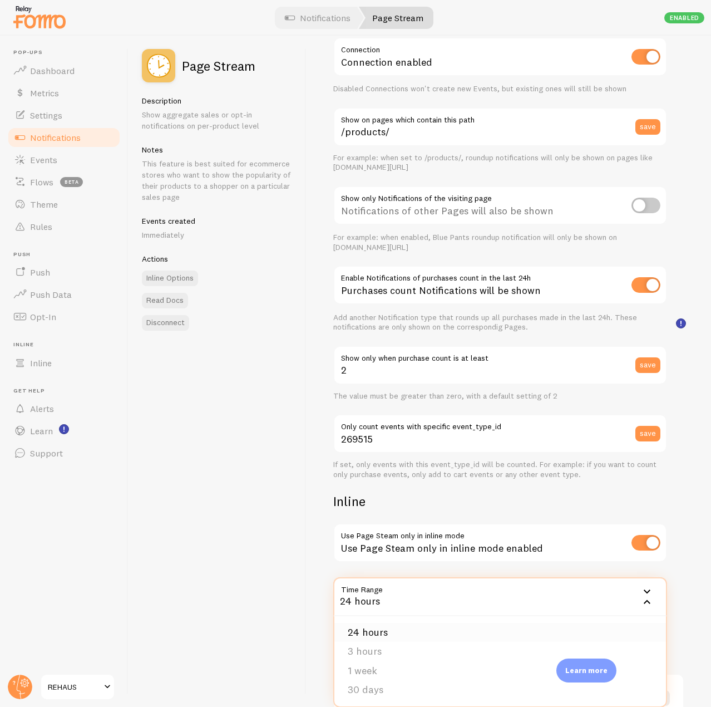
click at [419, 633] on li "24 hours" at bounding box center [500, 632] width 332 height 19
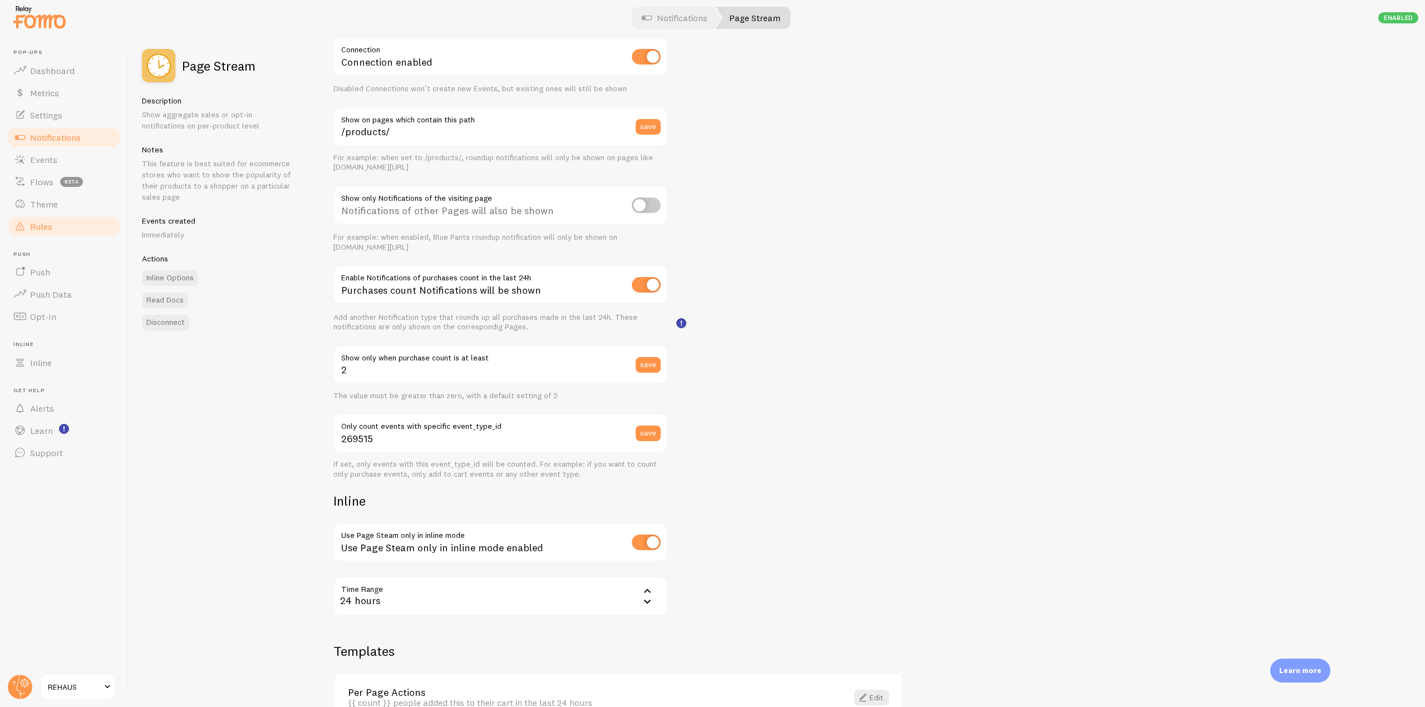
click at [51, 221] on span "Rules" at bounding box center [41, 226] width 22 height 11
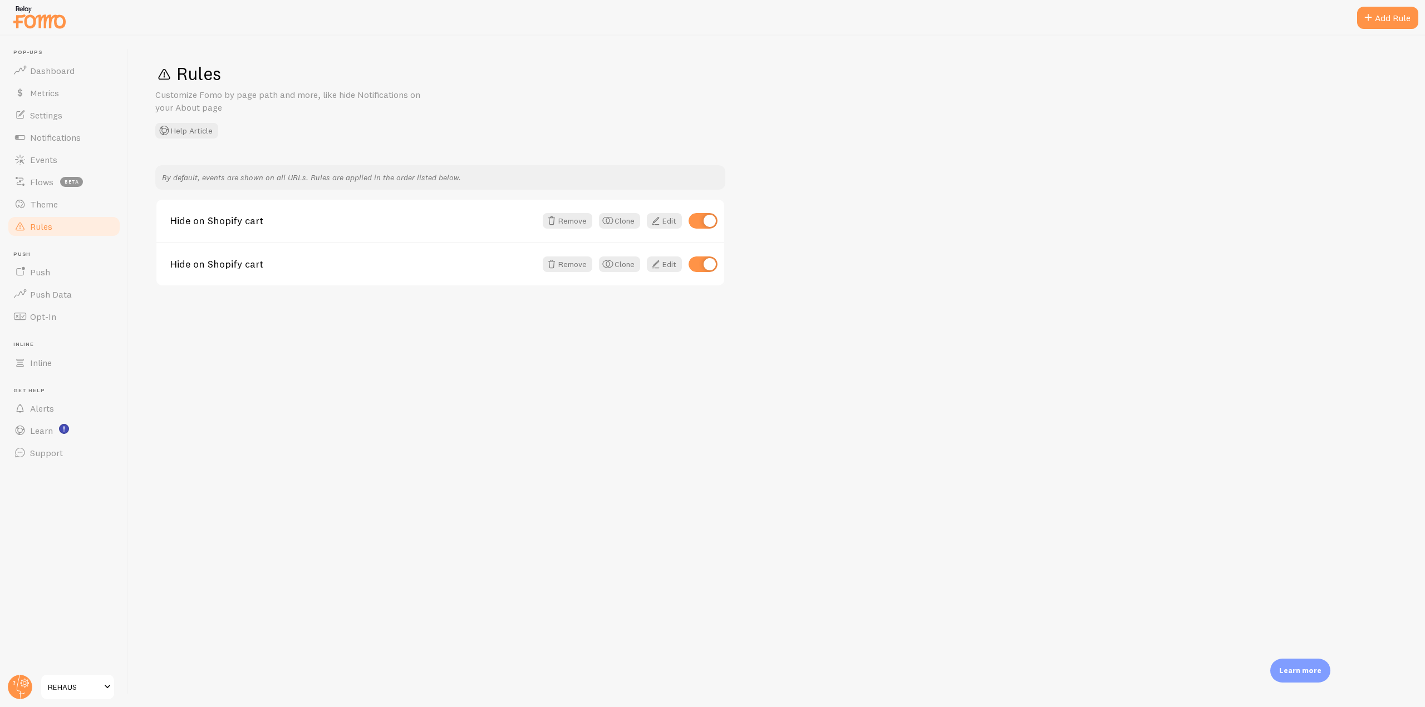
click at [184, 139] on div "Rules Customize Fomo by page path and more, like hide Notifications on your Abo…" at bounding box center [777, 372] width 1296 height 672
click at [194, 124] on button "Help Article" at bounding box center [186, 131] width 63 height 16
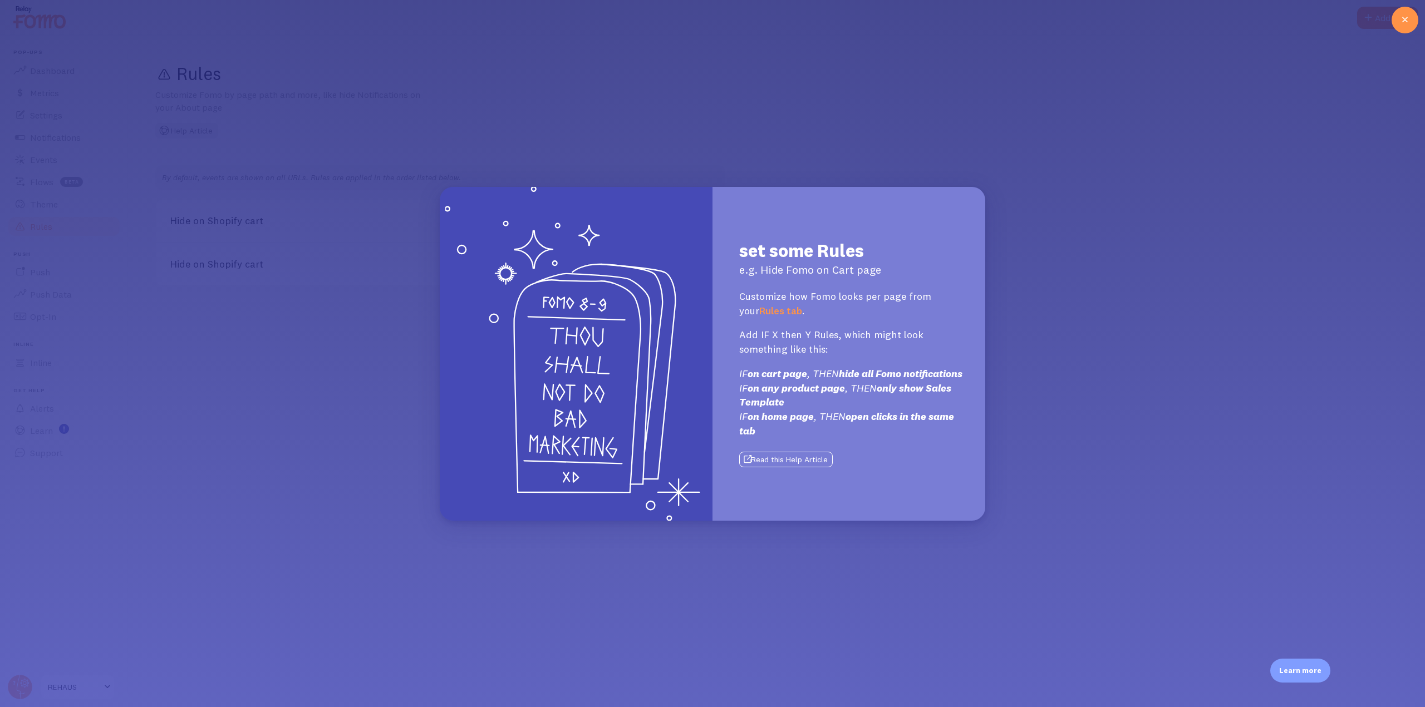
click at [796, 467] on button "Read this Help Article" at bounding box center [785, 460] width 93 height 16
drag, startPoint x: 1394, startPoint y: 21, endPoint x: 1309, endPoint y: 1, distance: 86.8
click at [1394, 21] on div at bounding box center [1404, 20] width 27 height 27
